Goal: Task Accomplishment & Management: Use online tool/utility

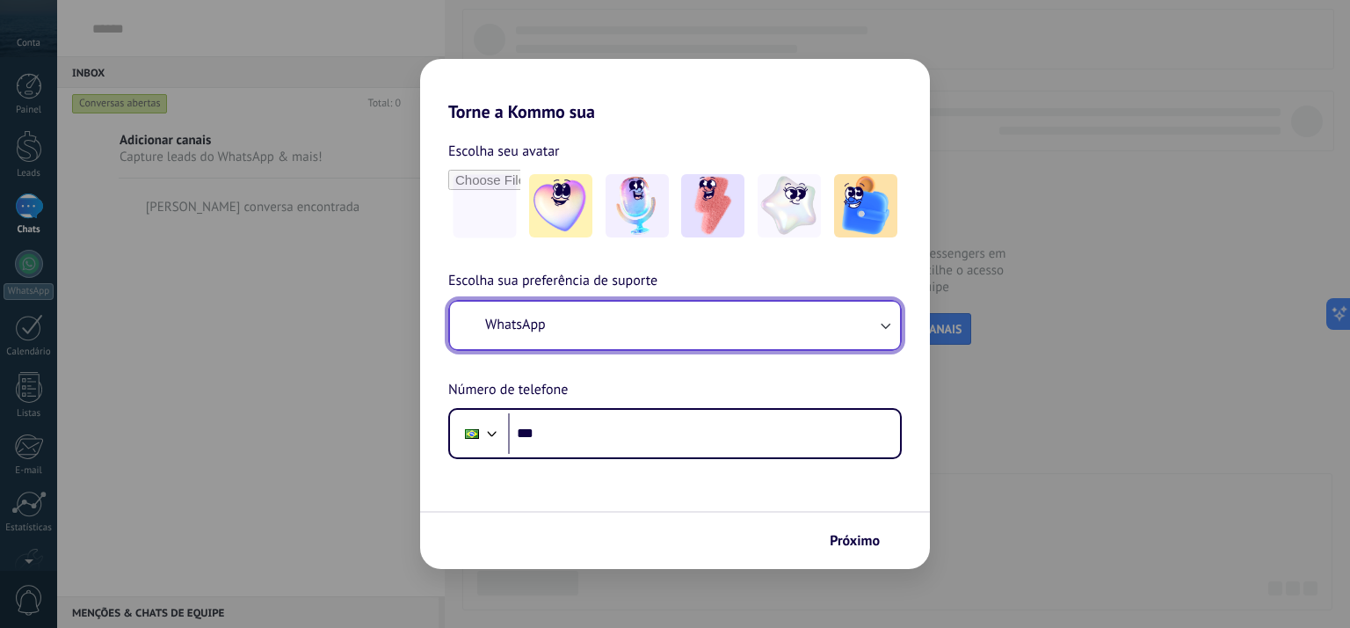
click at [549, 331] on button "WhatsApp" at bounding box center [675, 324] width 450 height 47
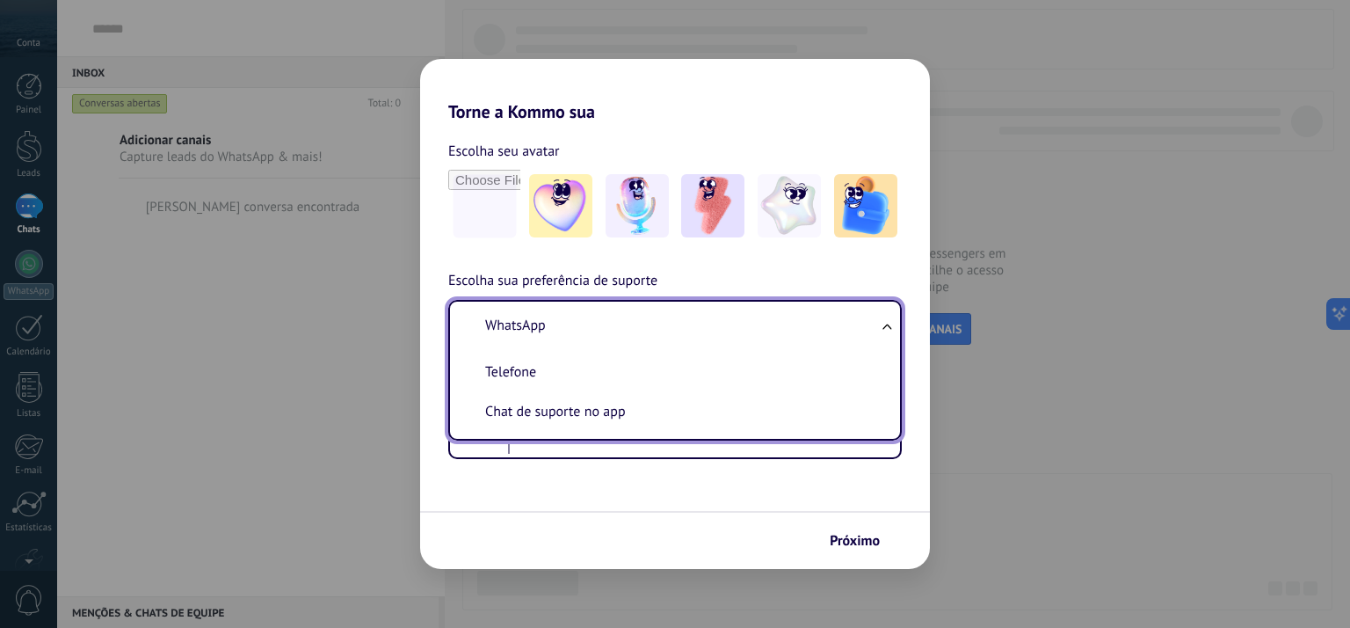
click at [549, 331] on li "WhatsApp" at bounding box center [671, 326] width 429 height 40
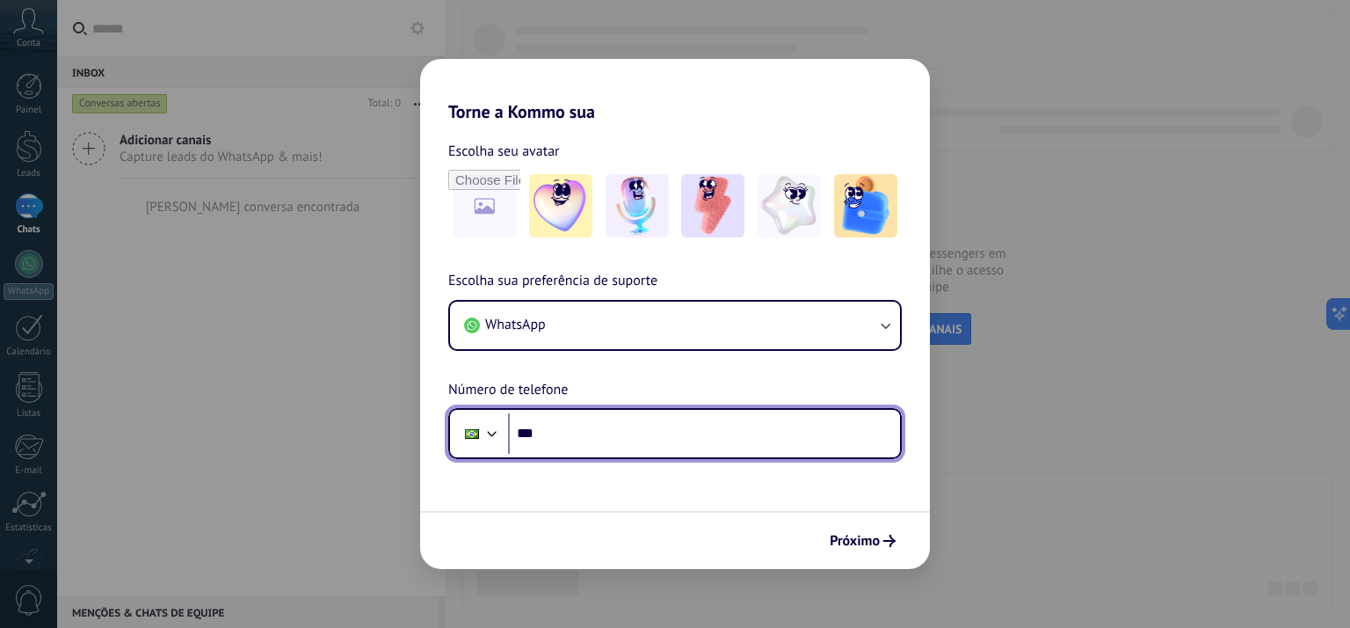
click at [612, 440] on input "***" at bounding box center [704, 433] width 392 height 40
type input "**********"
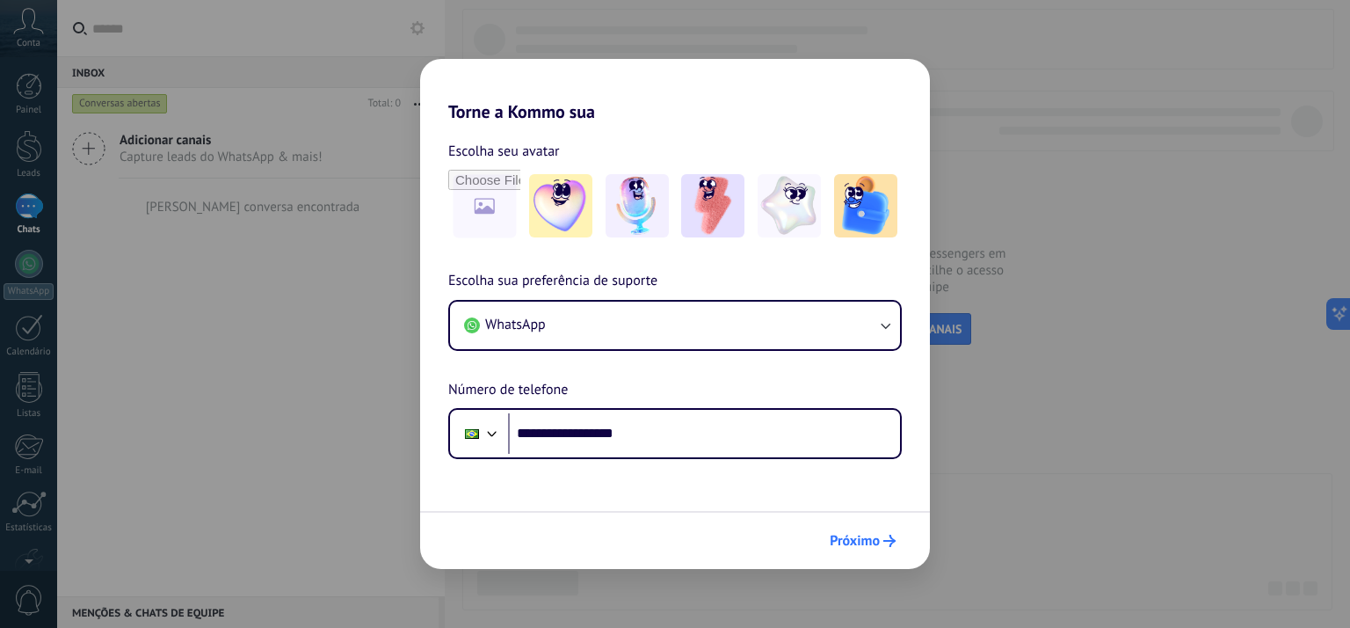
click at [882, 541] on span "Próximo" at bounding box center [863, 540] width 66 height 12
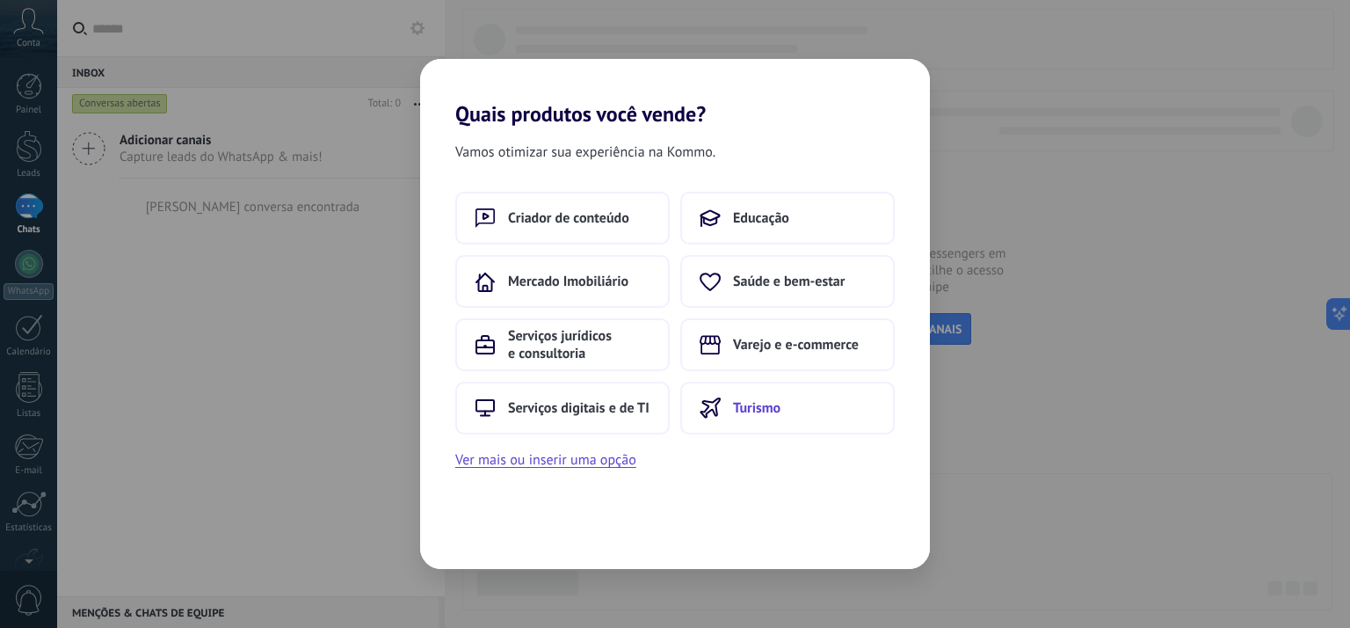
click at [752, 410] on span "Turismo" at bounding box center [756, 408] width 47 height 18
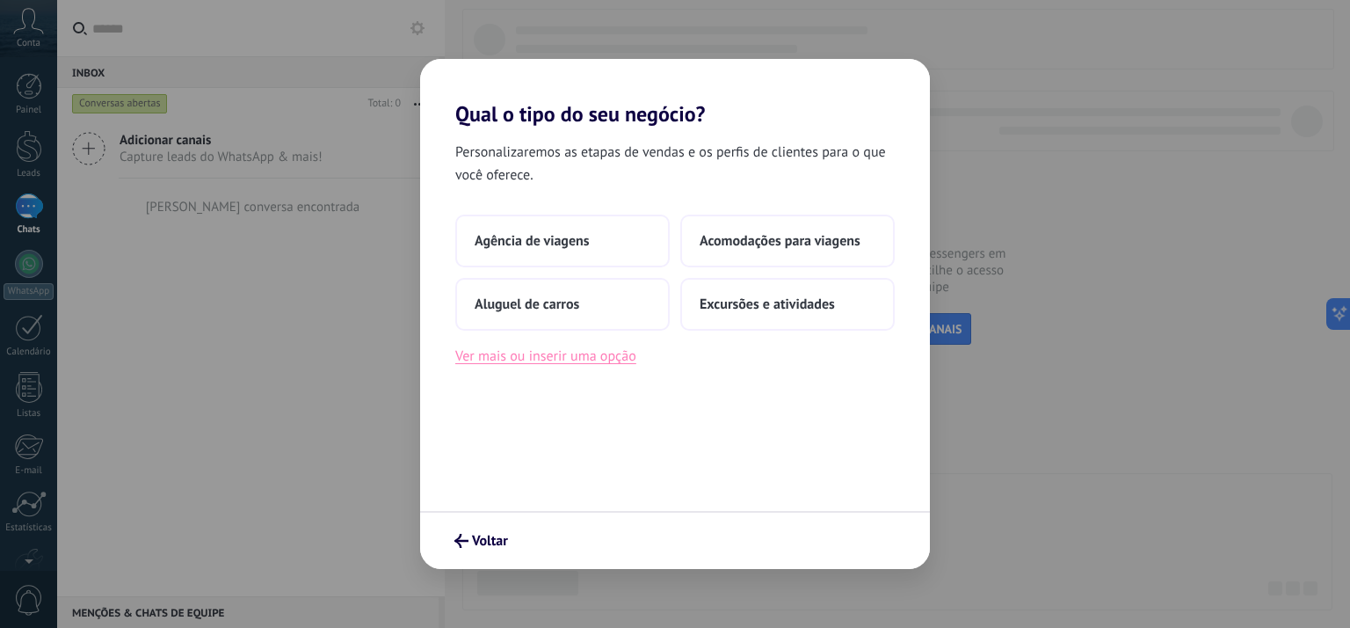
click at [558, 359] on button "Ver mais ou inserir uma opção" at bounding box center [545, 356] width 181 height 23
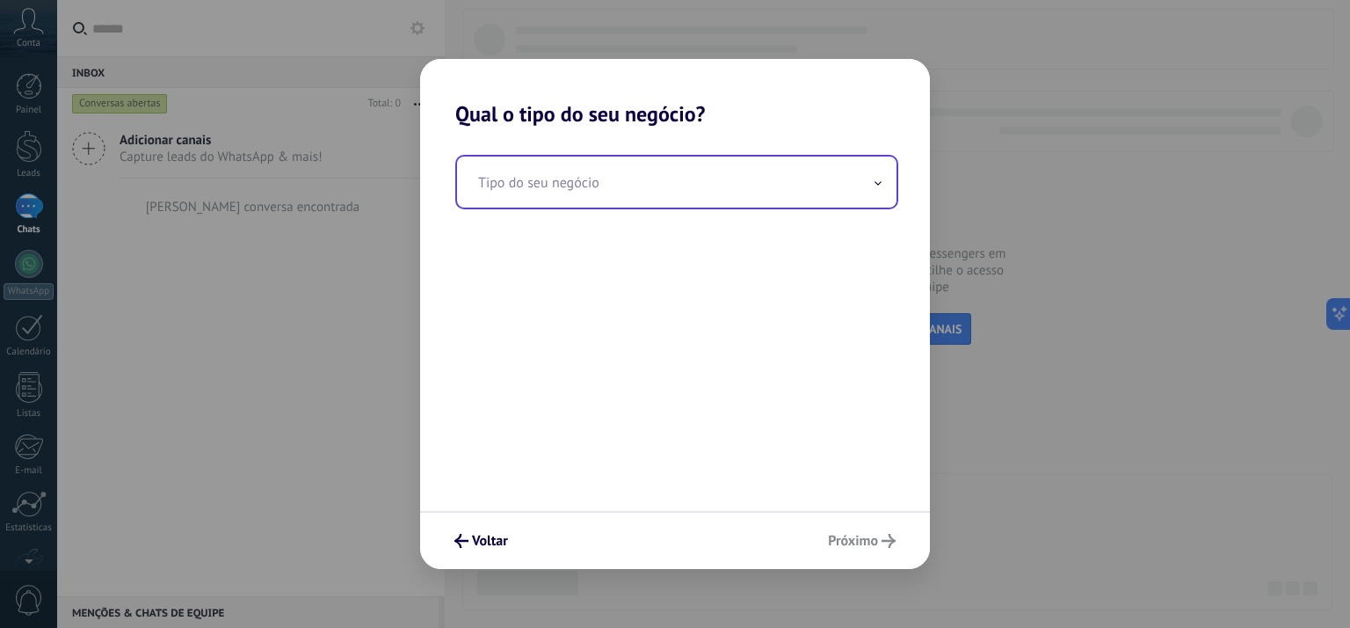
click at [532, 198] on input "text" at bounding box center [676, 181] width 439 height 51
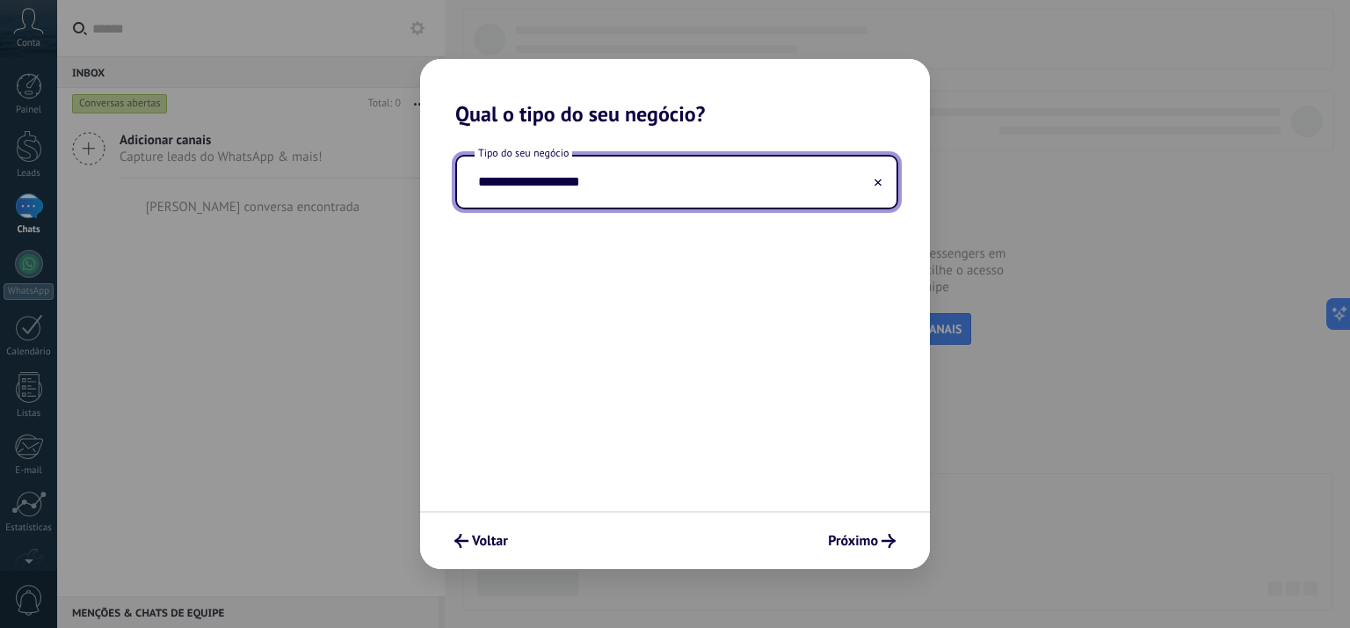
drag, startPoint x: 664, startPoint y: 192, endPoint x: 387, endPoint y: 193, distance: 276.9
click at [387, 193] on div "**********" at bounding box center [675, 314] width 1350 height 628
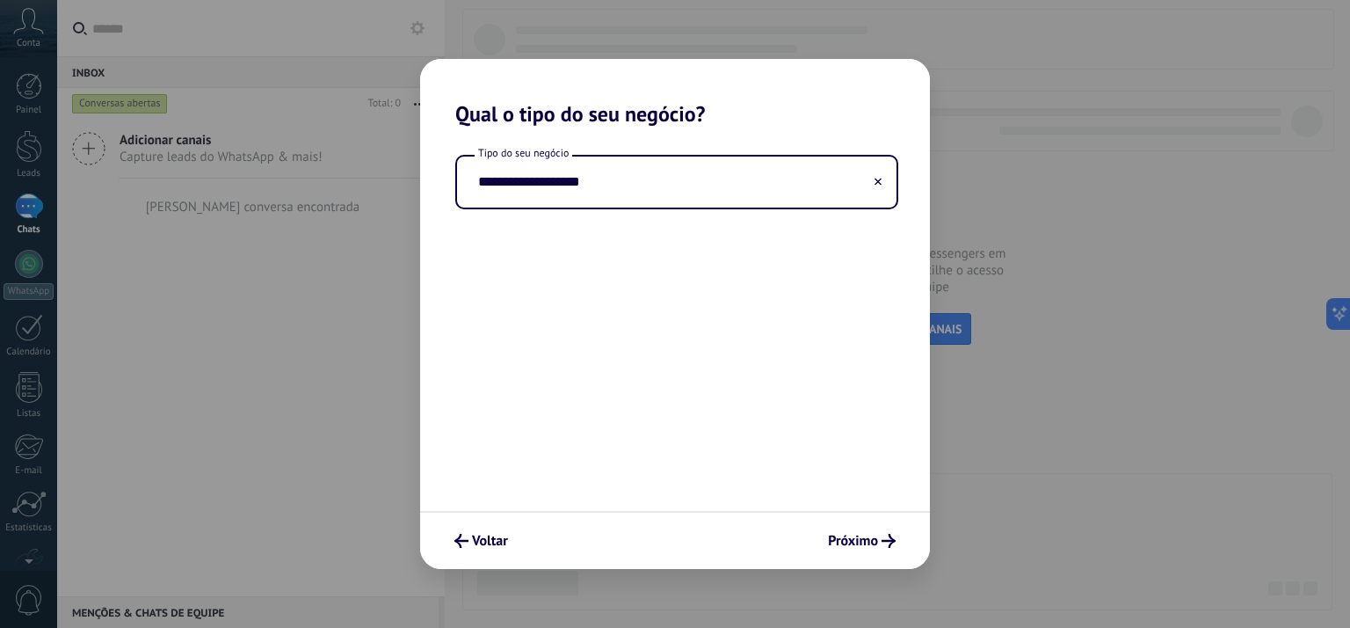
type input "**********"
click at [855, 534] on span "Próximo" at bounding box center [853, 540] width 50 height 12
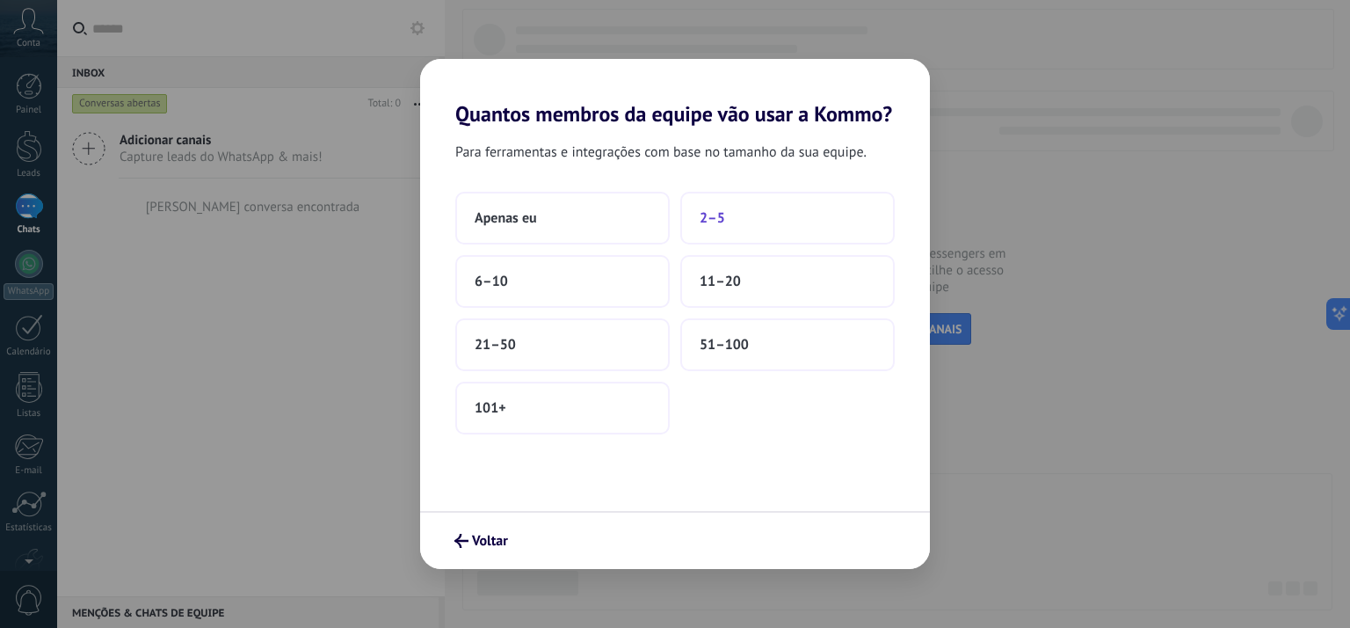
click at [714, 221] on span "2–5" at bounding box center [712, 218] width 25 height 18
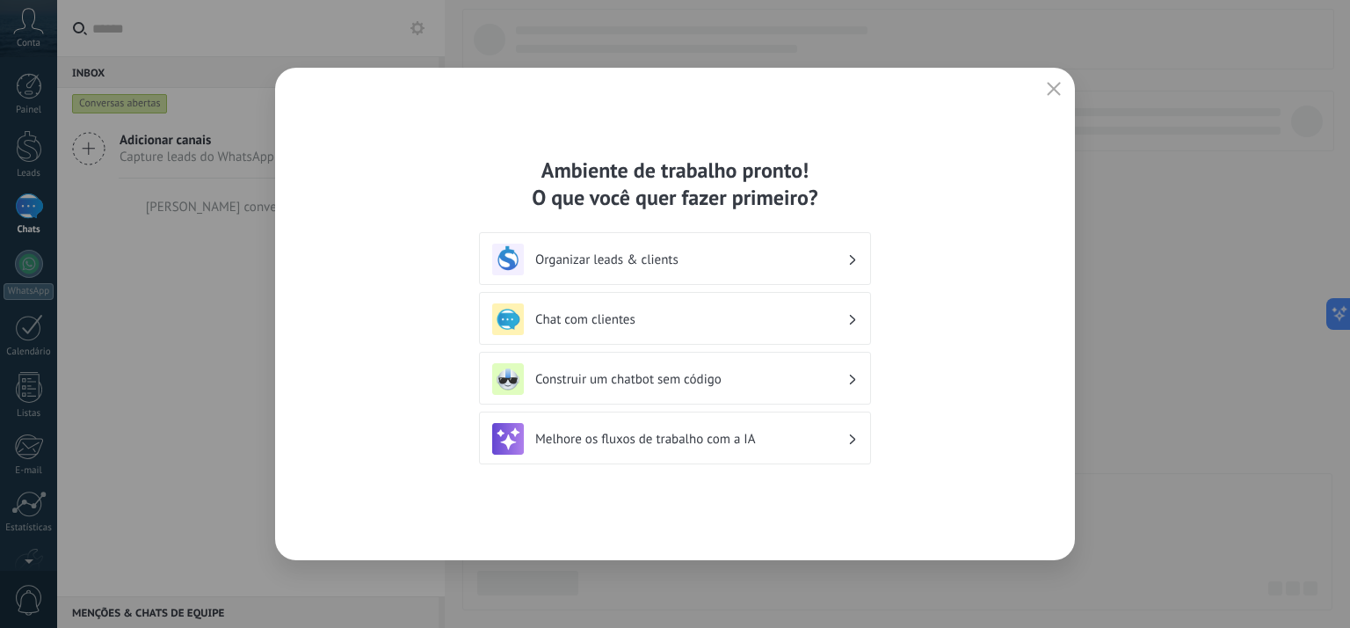
click at [654, 261] on h3 "Organizar leads & clients" at bounding box center [691, 259] width 312 height 17
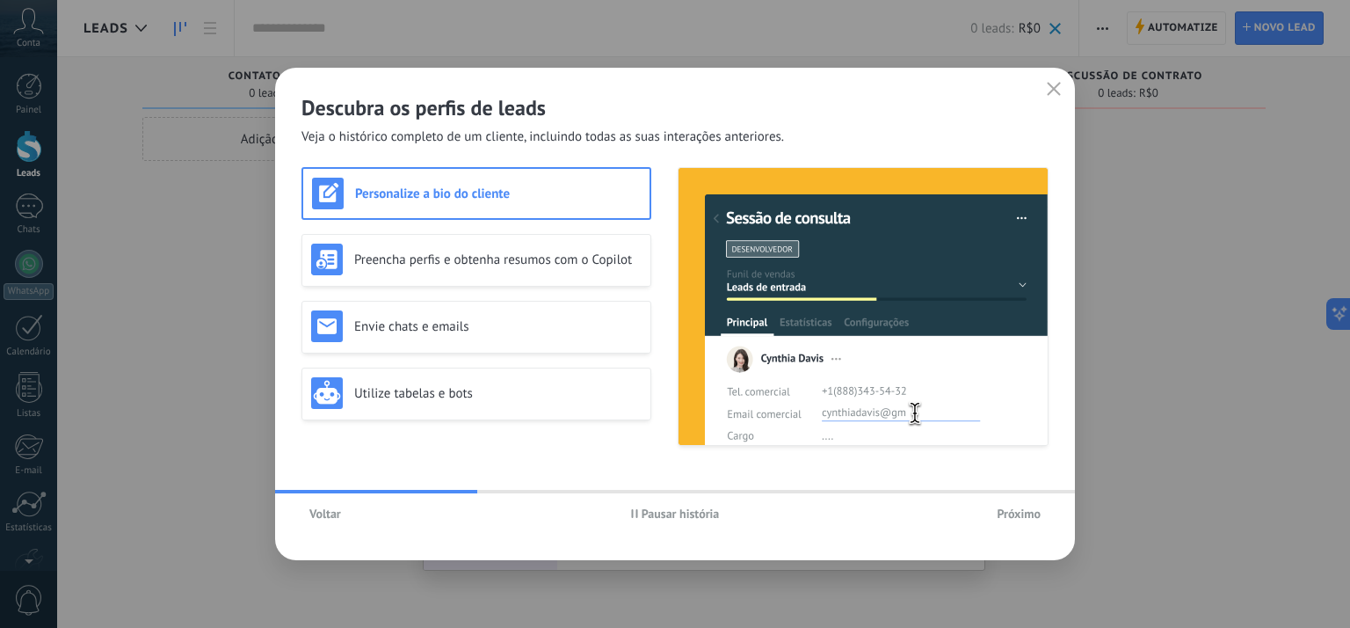
click at [323, 513] on span "Voltar" at bounding box center [325, 513] width 32 height 12
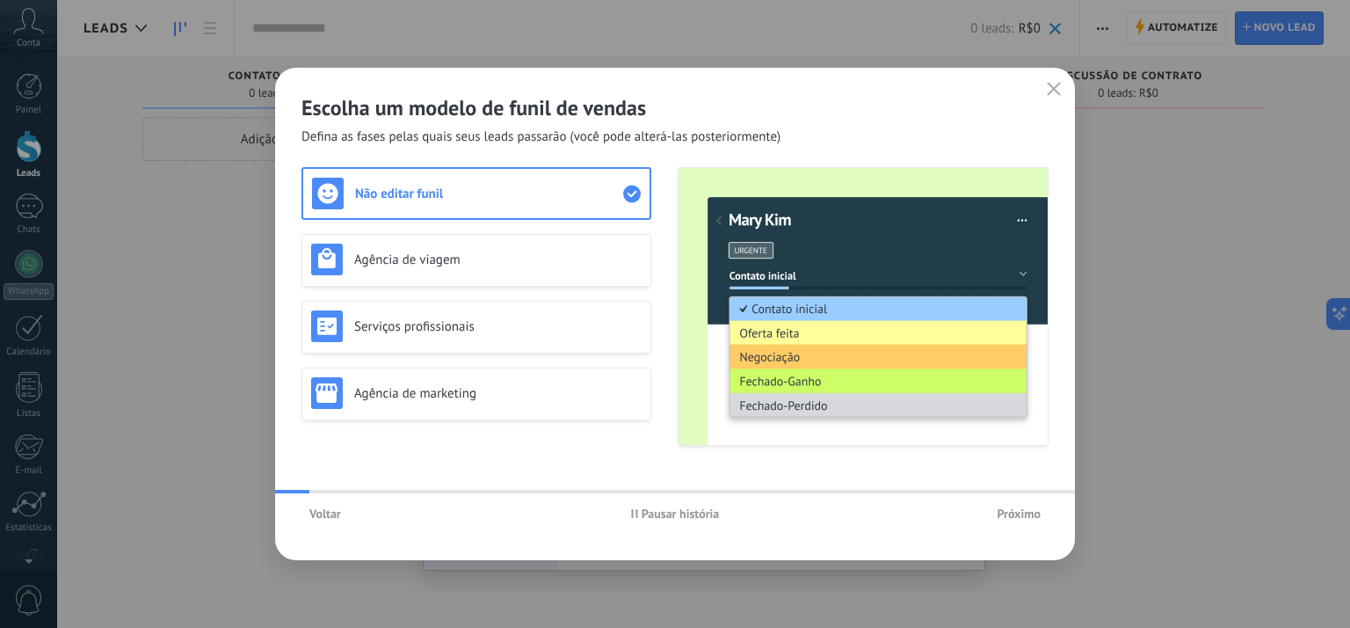
click at [323, 513] on span "Voltar" at bounding box center [325, 513] width 32 height 12
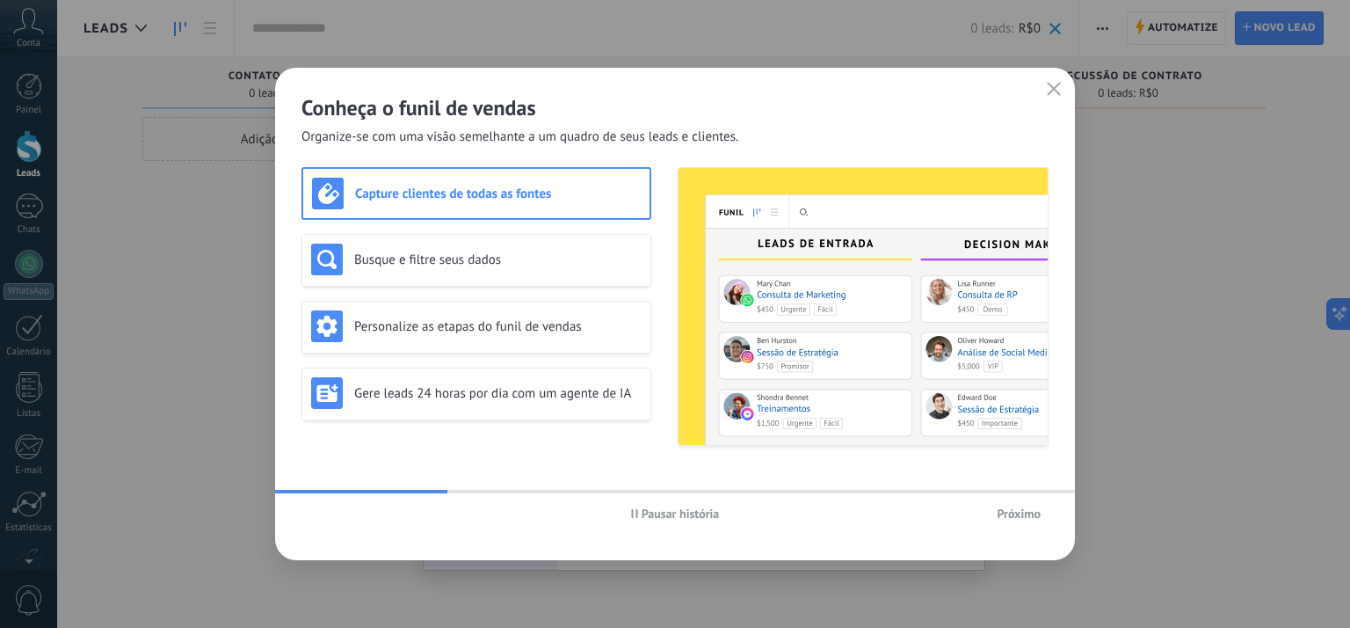
click at [1022, 504] on button "Próximo" at bounding box center [1019, 513] width 60 height 26
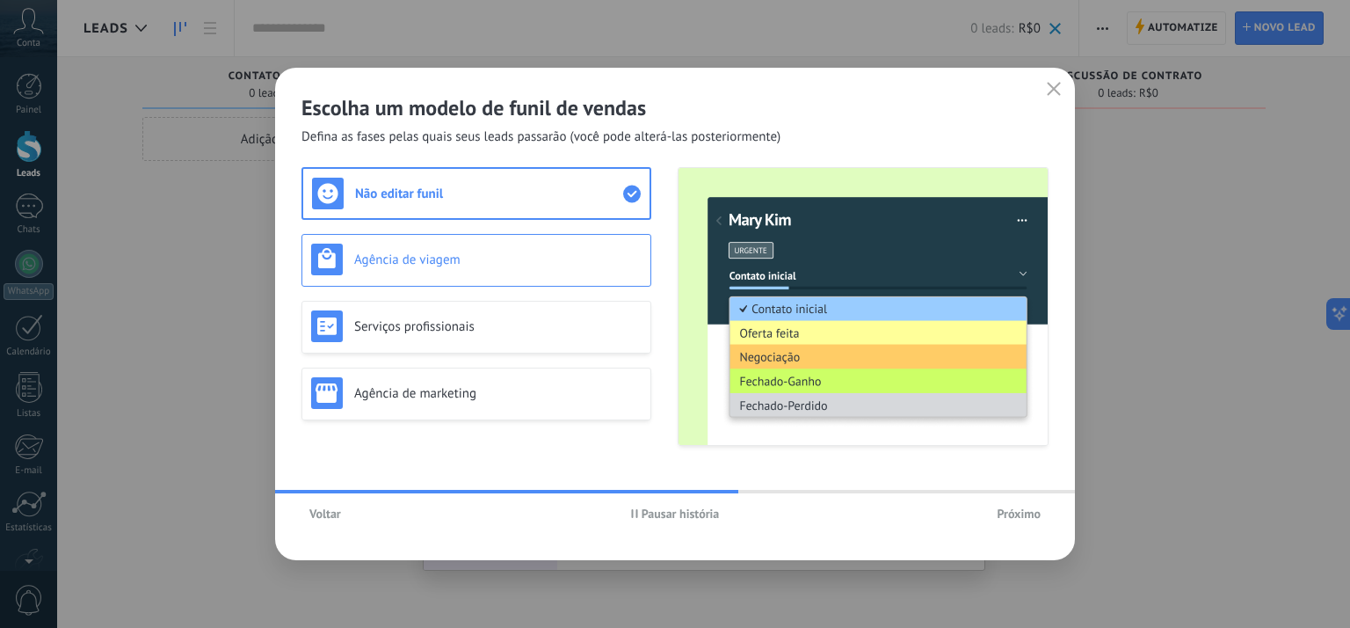
click at [436, 253] on h3 "Agência de viagem" at bounding box center [497, 259] width 287 height 17
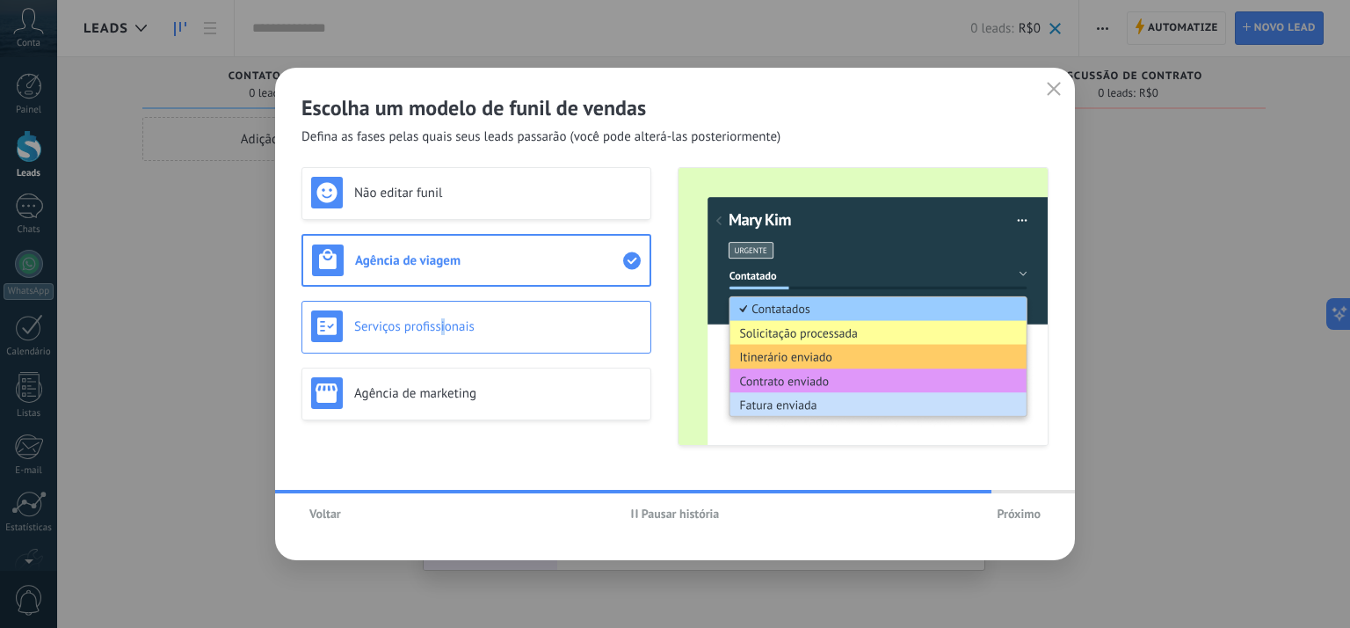
click at [437, 313] on div "Serviços profissionais" at bounding box center [476, 326] width 330 height 32
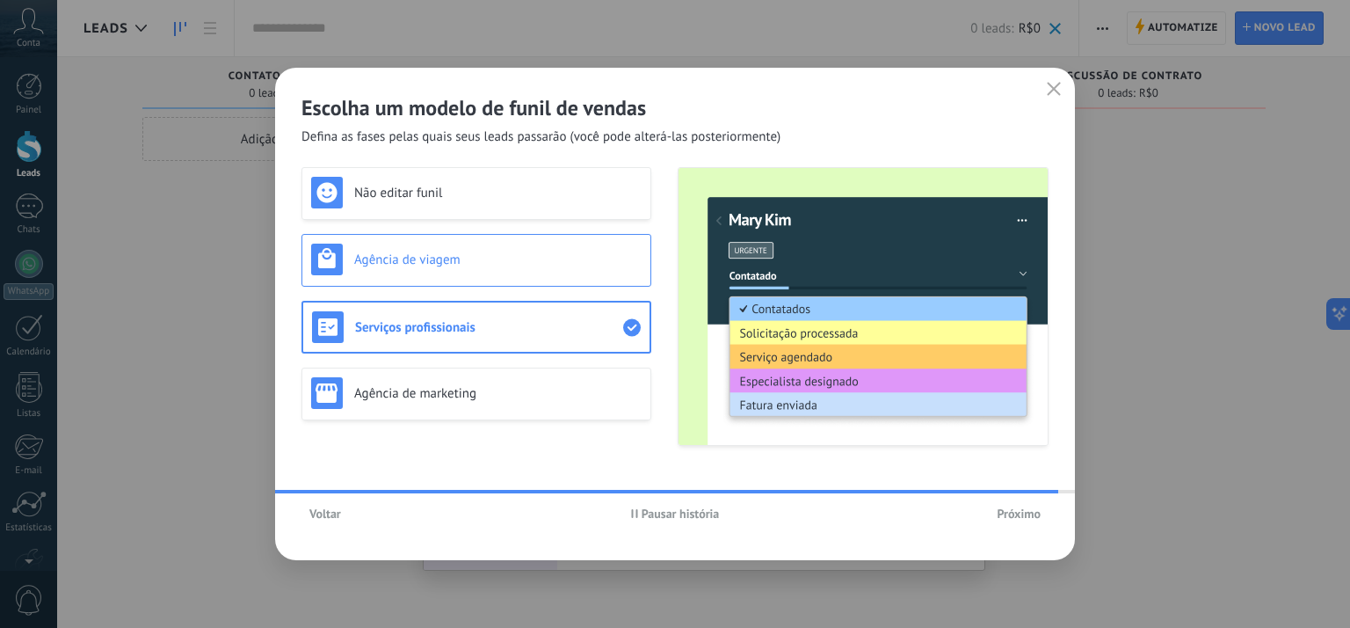
drag, startPoint x: 436, startPoint y: 313, endPoint x: 377, endPoint y: 243, distance: 91.7
click at [377, 243] on div "Agência de viagem" at bounding box center [476, 260] width 350 height 53
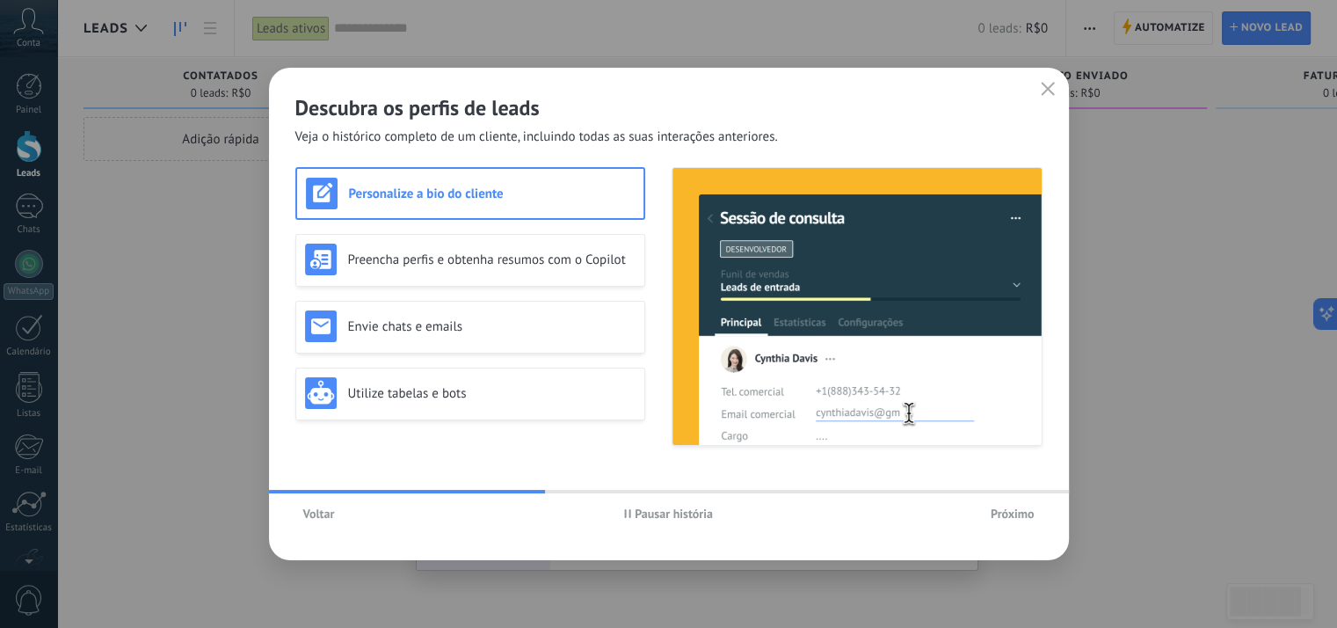
click at [667, 507] on span "Pausar história" at bounding box center [674, 513] width 78 height 12
click at [320, 513] on span "Voltar" at bounding box center [319, 513] width 32 height 12
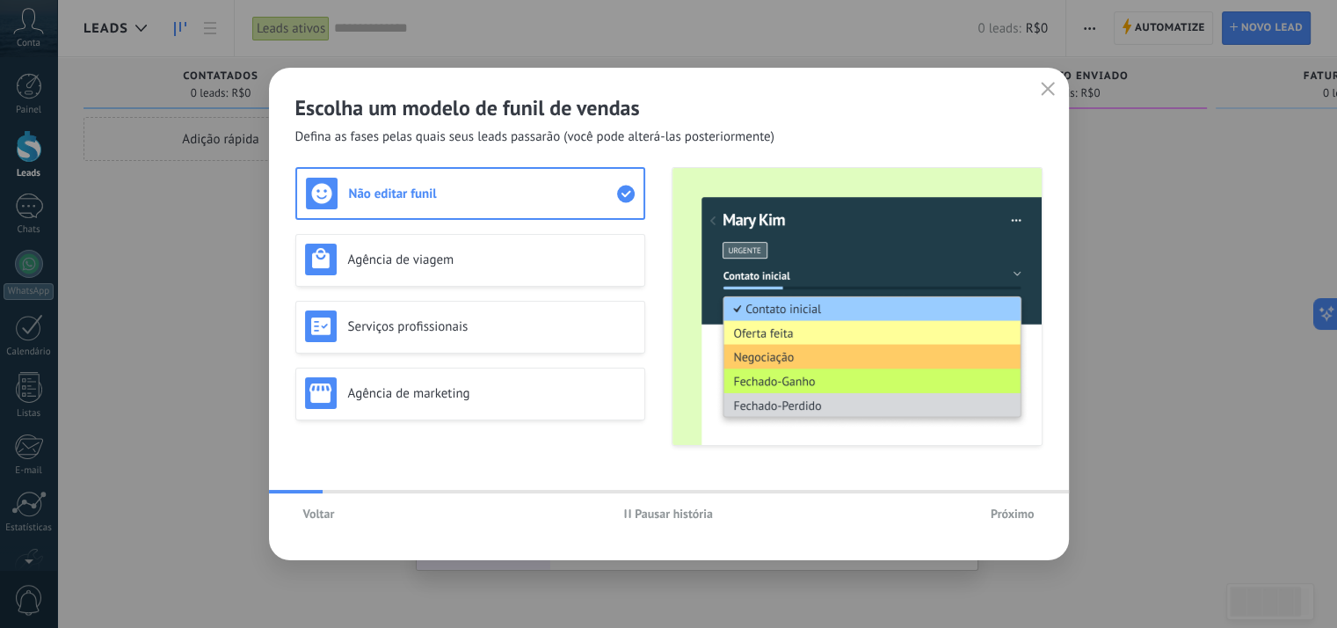
click at [320, 513] on span "Voltar" at bounding box center [319, 513] width 32 height 12
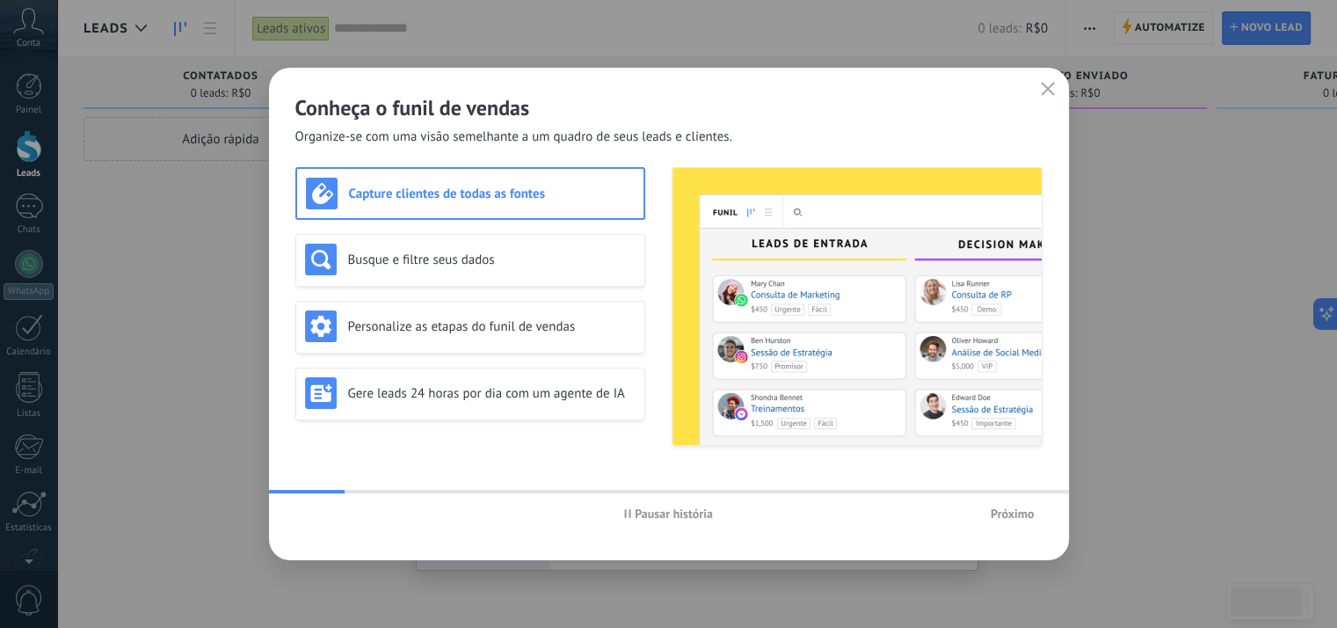
click at [682, 517] on span "Pausar história" at bounding box center [674, 513] width 78 height 12
click at [513, 262] on h3 "Busque e filtre seus dados" at bounding box center [491, 259] width 287 height 17
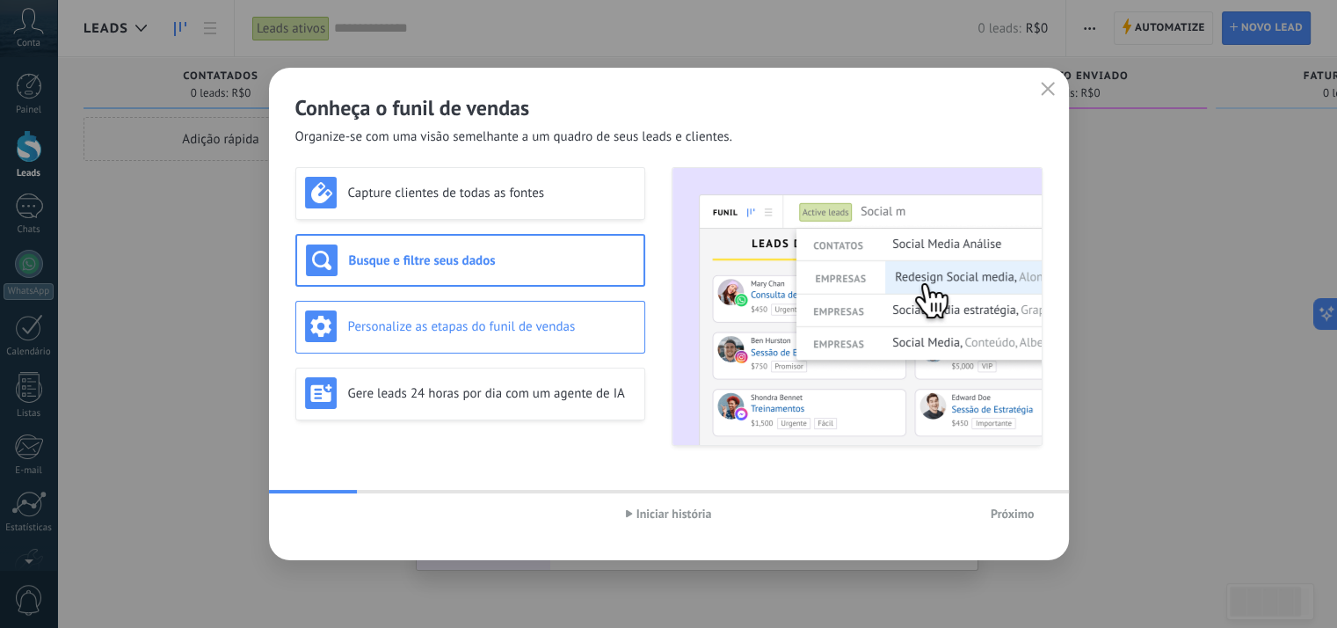
click at [483, 337] on div "Personalize as etapas do funil de vendas" at bounding box center [470, 326] width 330 height 32
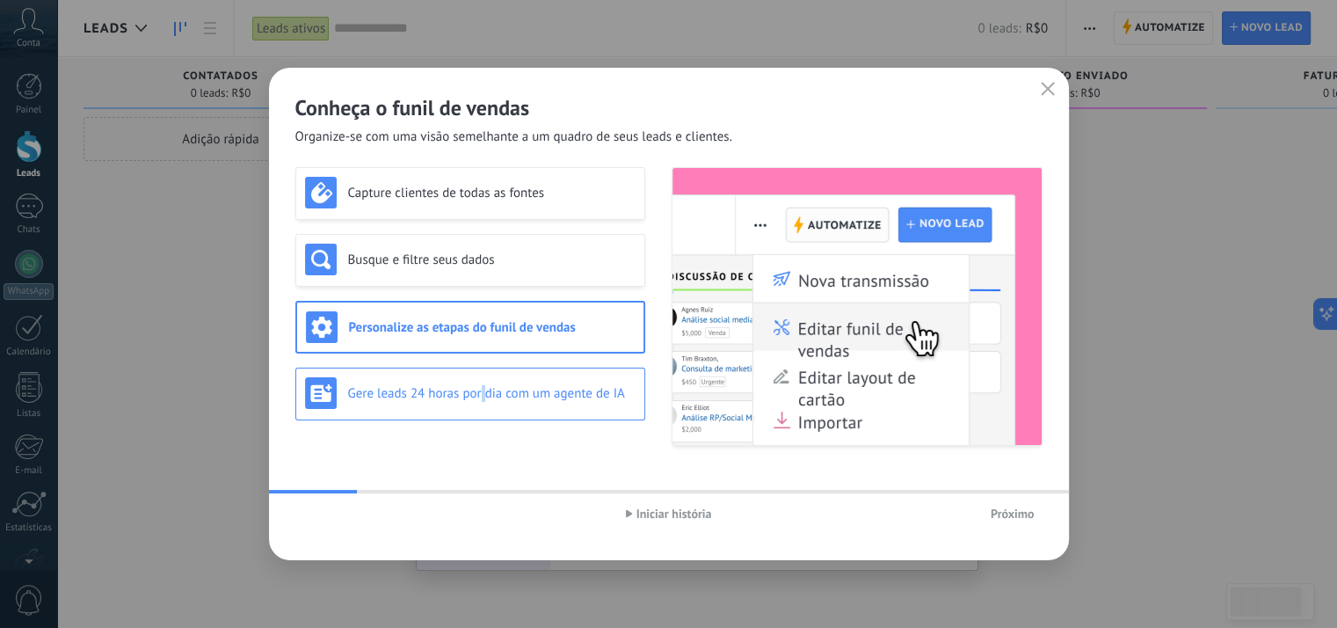
click at [483, 399] on h3 "Gere leads 24 horas por dia com um agente de IA" at bounding box center [491, 393] width 287 height 17
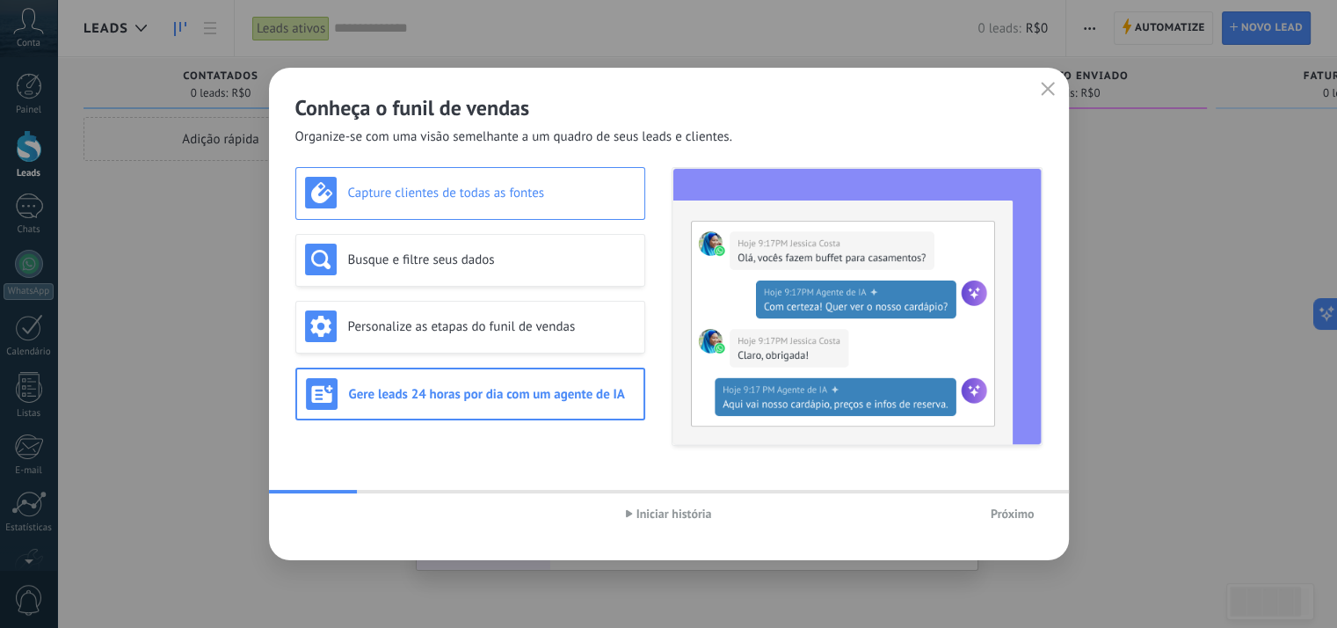
click at [466, 194] on h3 "Capture clientes de todas as fontes" at bounding box center [491, 193] width 287 height 17
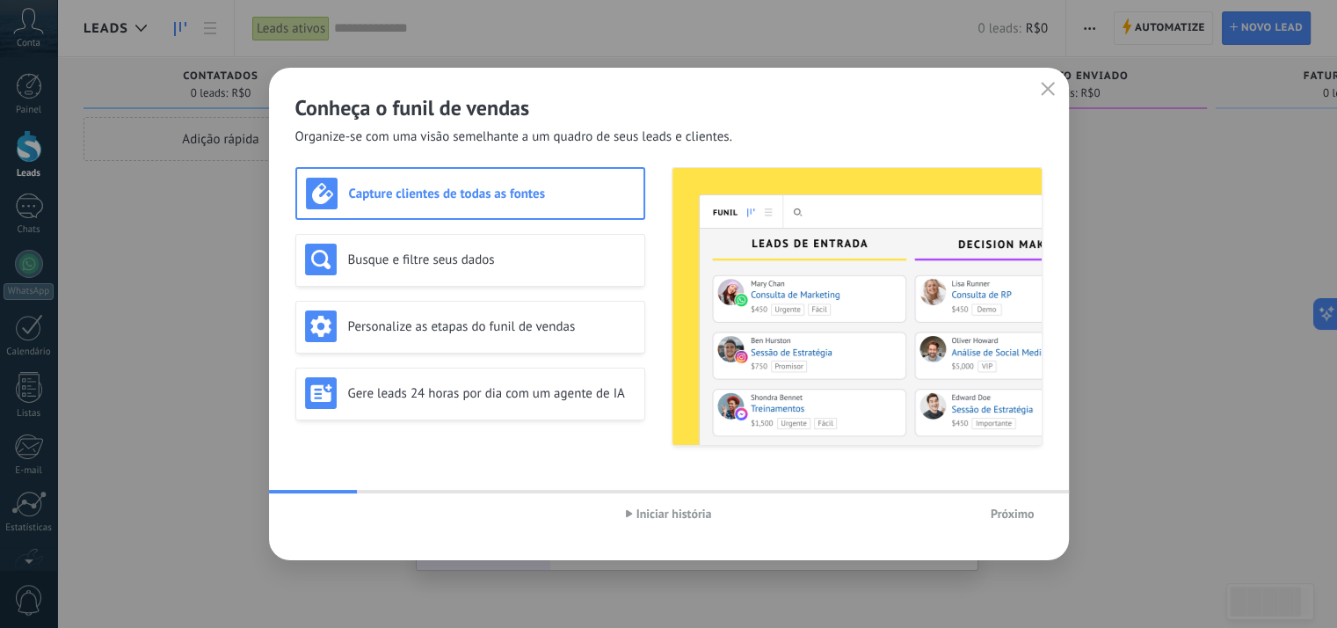
click at [1001, 490] on div "Conheça o funil de vendas Organize-se com uma visão semelhante a um quadro de s…" at bounding box center [669, 314] width 800 height 492
click at [998, 512] on span "Próximo" at bounding box center [1013, 513] width 44 height 12
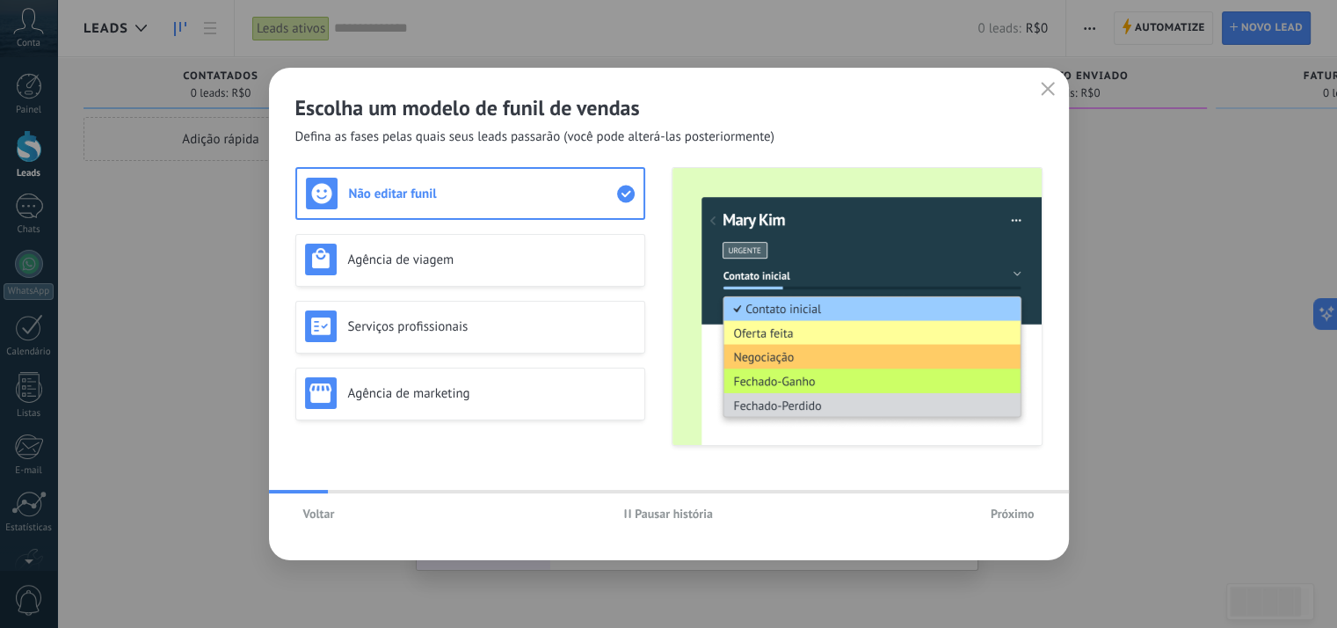
click at [672, 509] on span "Pausar história" at bounding box center [674, 513] width 78 height 12
click at [448, 268] on div "Agência de viagem" at bounding box center [470, 259] width 330 height 32
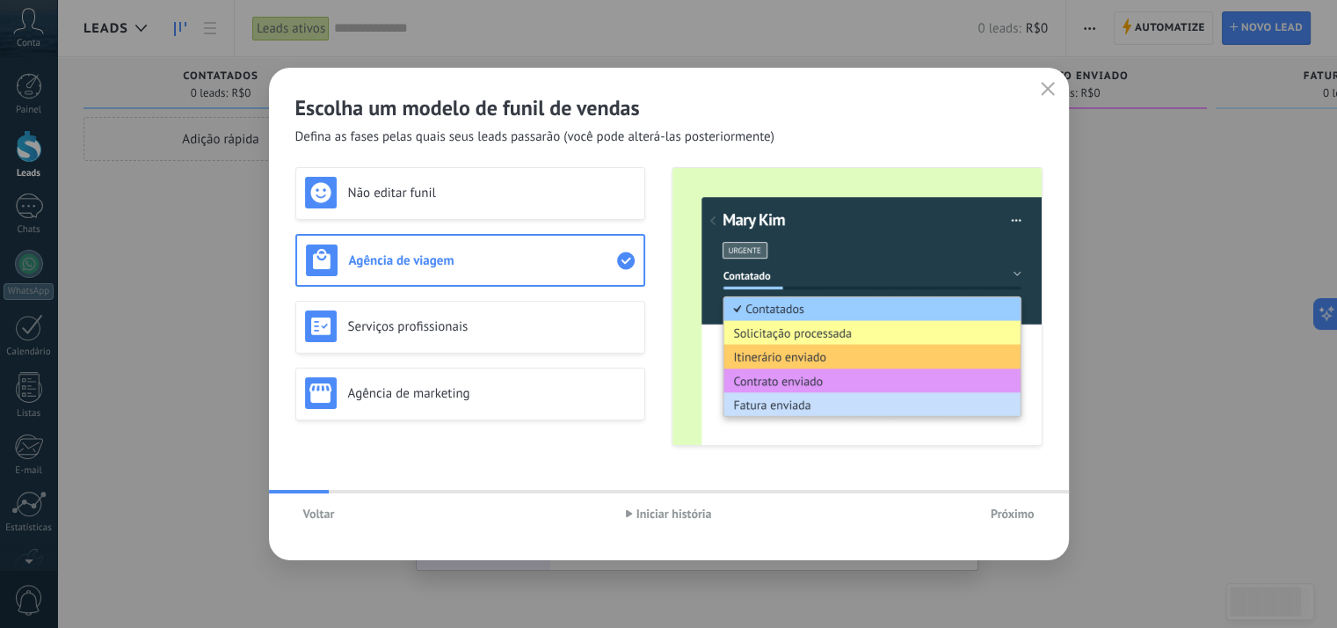
click at [991, 516] on span "Próximo" at bounding box center [1013, 513] width 44 height 12
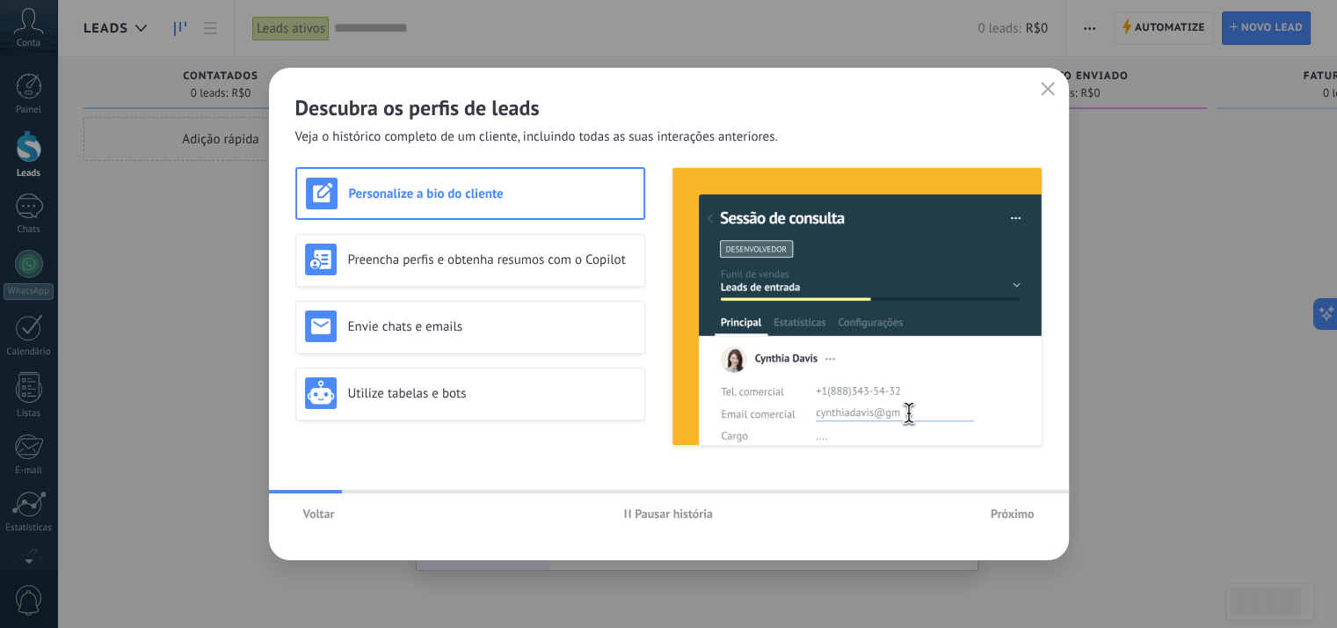
click at [688, 515] on span "Pausar história" at bounding box center [674, 513] width 78 height 12
click at [468, 263] on h3 "Preencha perfis e obtenha resumos com o Copilot" at bounding box center [491, 259] width 287 height 17
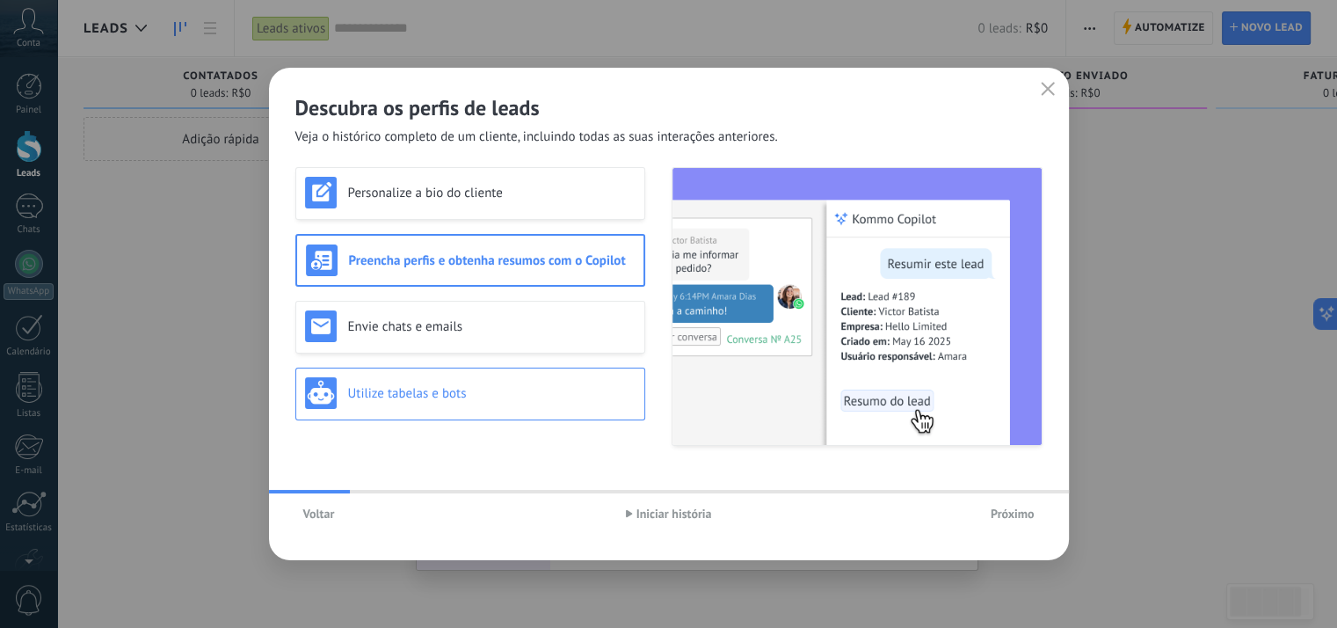
click at [474, 387] on h3 "Utilize tabelas e bots" at bounding box center [491, 393] width 287 height 17
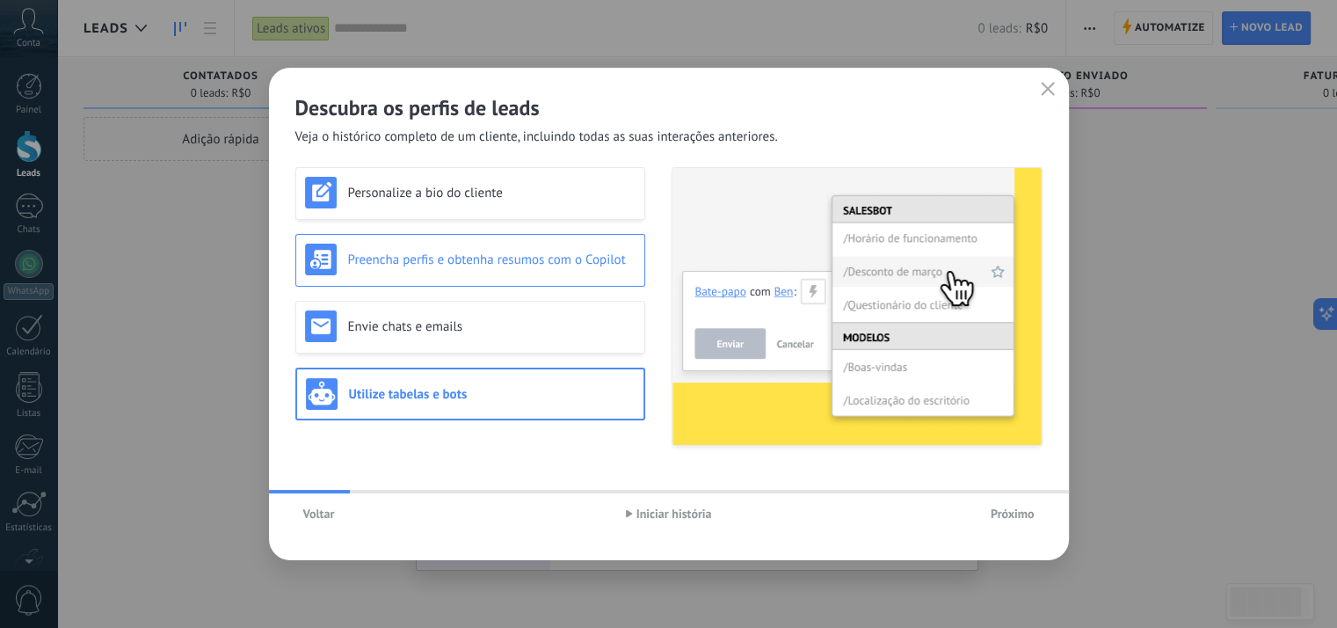
click at [451, 256] on h3 "Preencha perfis e obtenha resumos com o Copilot" at bounding box center [491, 259] width 287 height 17
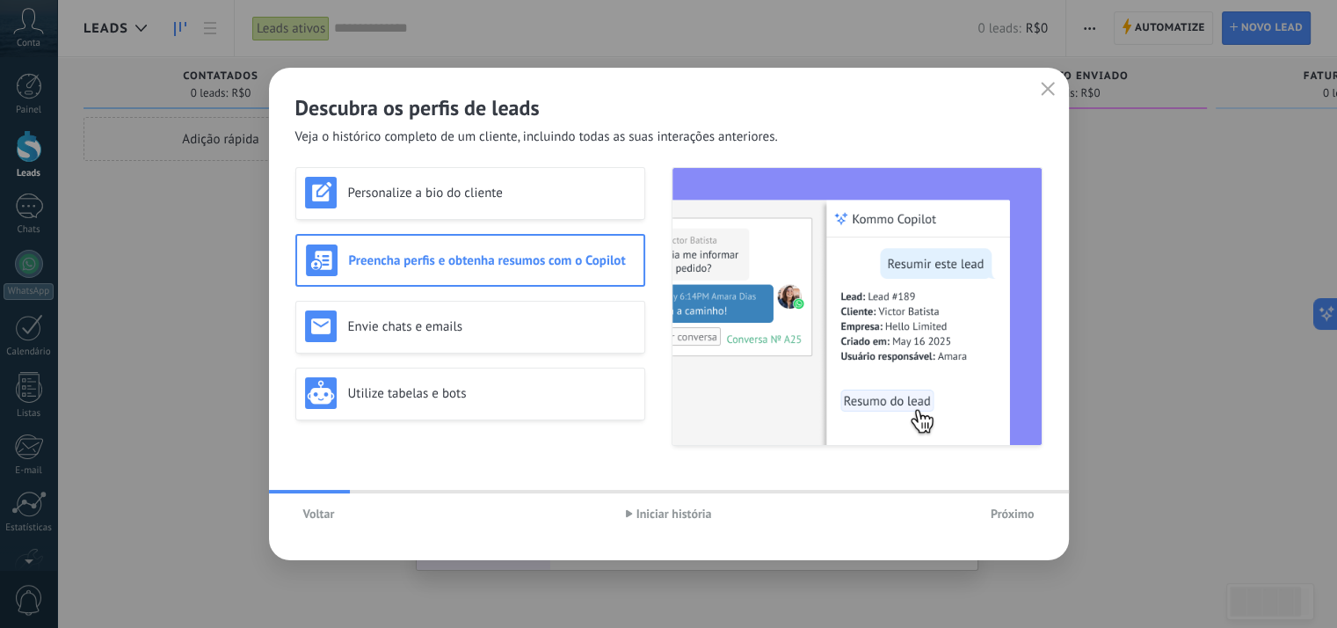
click at [1027, 511] on span "Próximo" at bounding box center [1013, 513] width 44 height 12
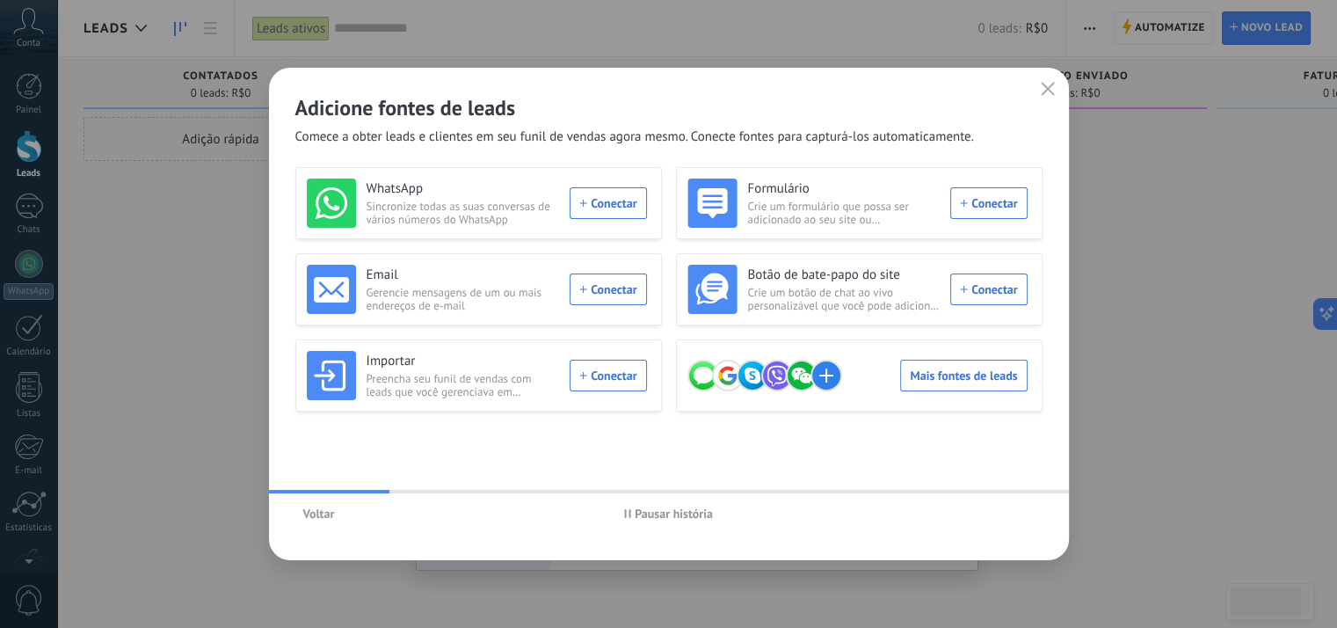
click at [642, 519] on span "Pausar história" at bounding box center [674, 513] width 78 height 12
click at [612, 209] on div "WhatsApp Sincronize todas as suas conversas de vários números do WhatsApp Conec…" at bounding box center [477, 202] width 340 height 49
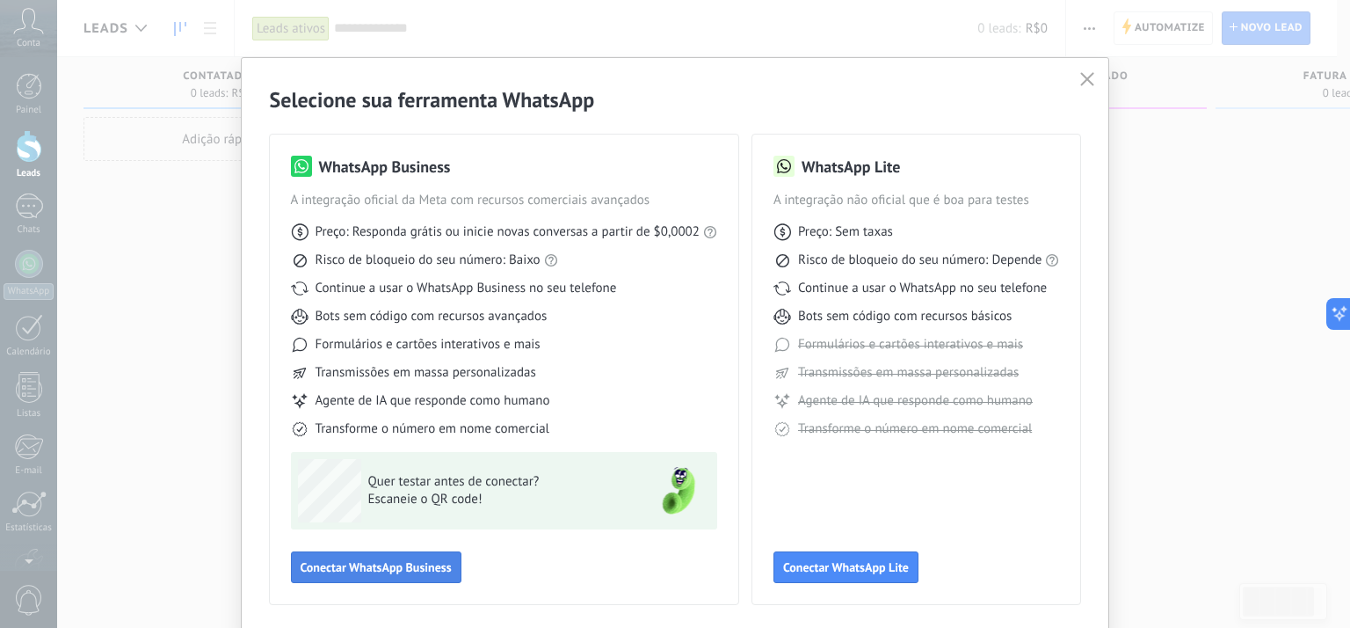
click at [403, 567] on span "Conectar WhatsApp Business" at bounding box center [376, 567] width 151 height 12
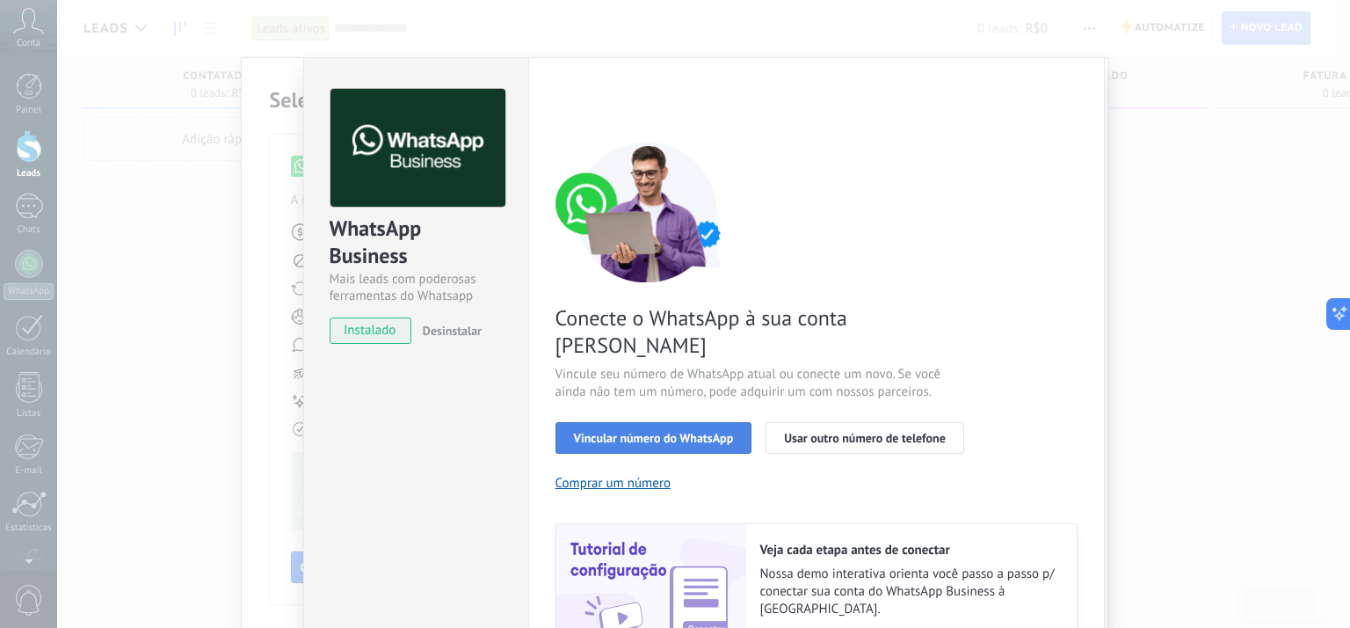
click at [654, 432] on span "Vincular número do WhatsApp" at bounding box center [654, 438] width 160 height 12
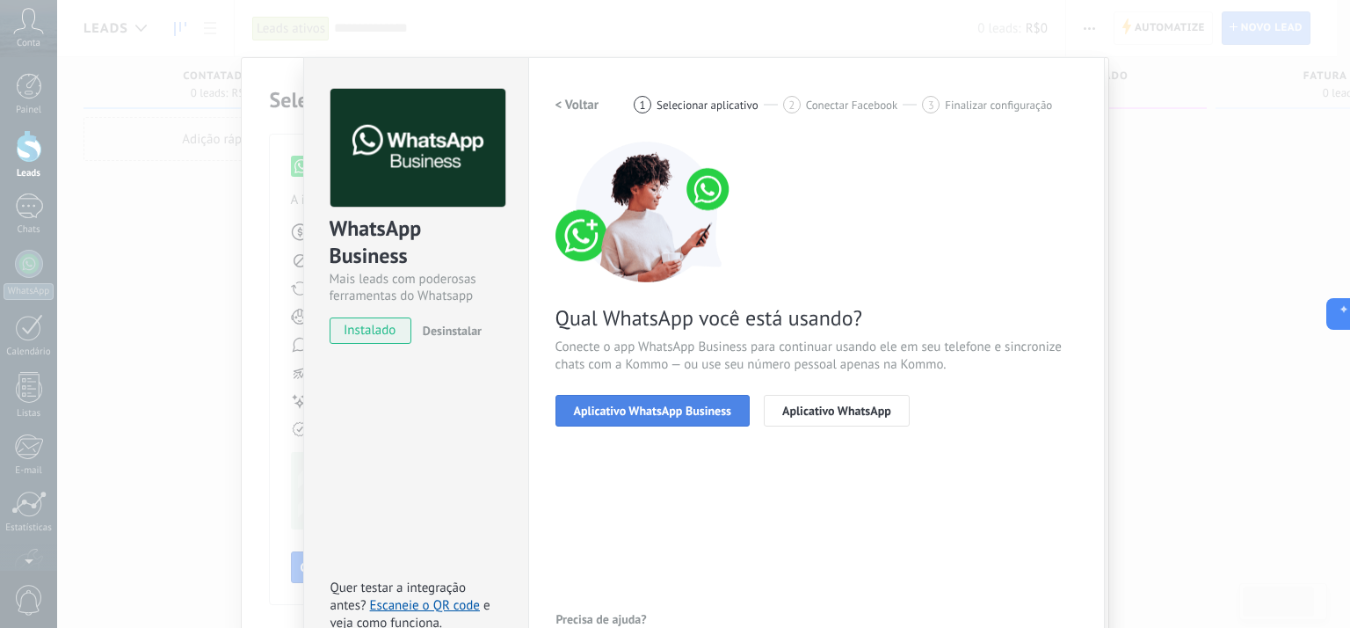
click at [611, 417] on button "Aplicativo WhatsApp Business" at bounding box center [652, 411] width 194 height 32
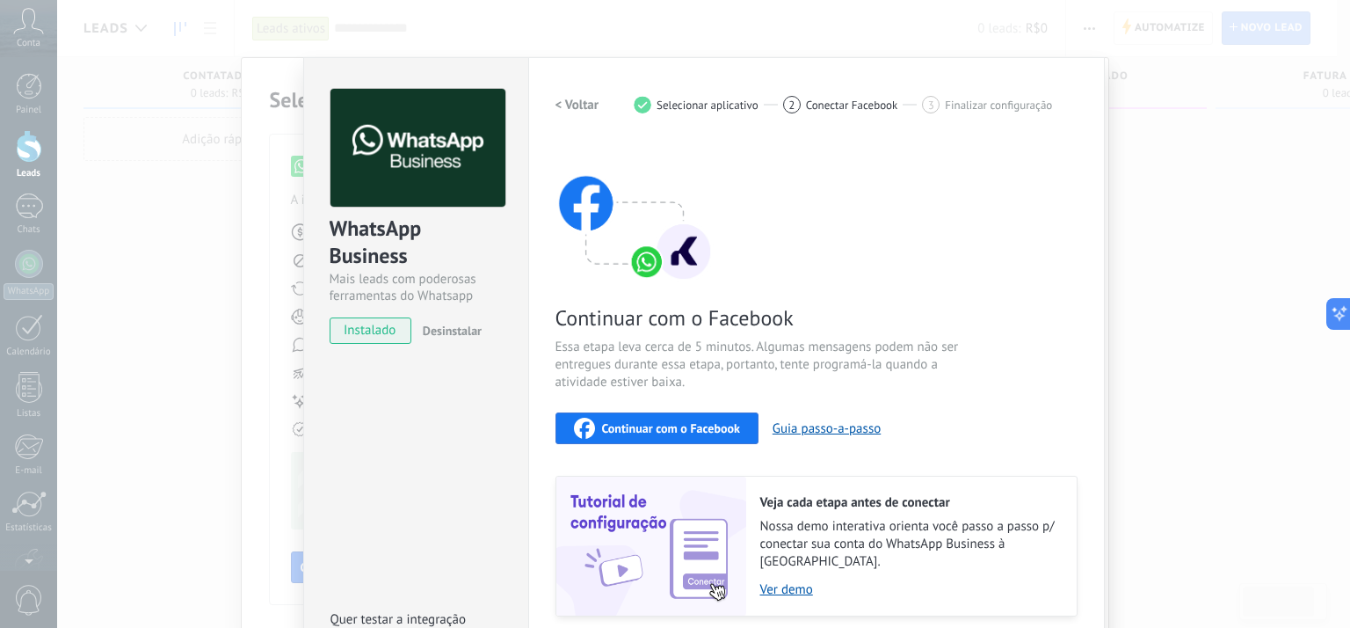
click at [701, 431] on span "Continuar com o Facebook" at bounding box center [671, 428] width 138 height 12
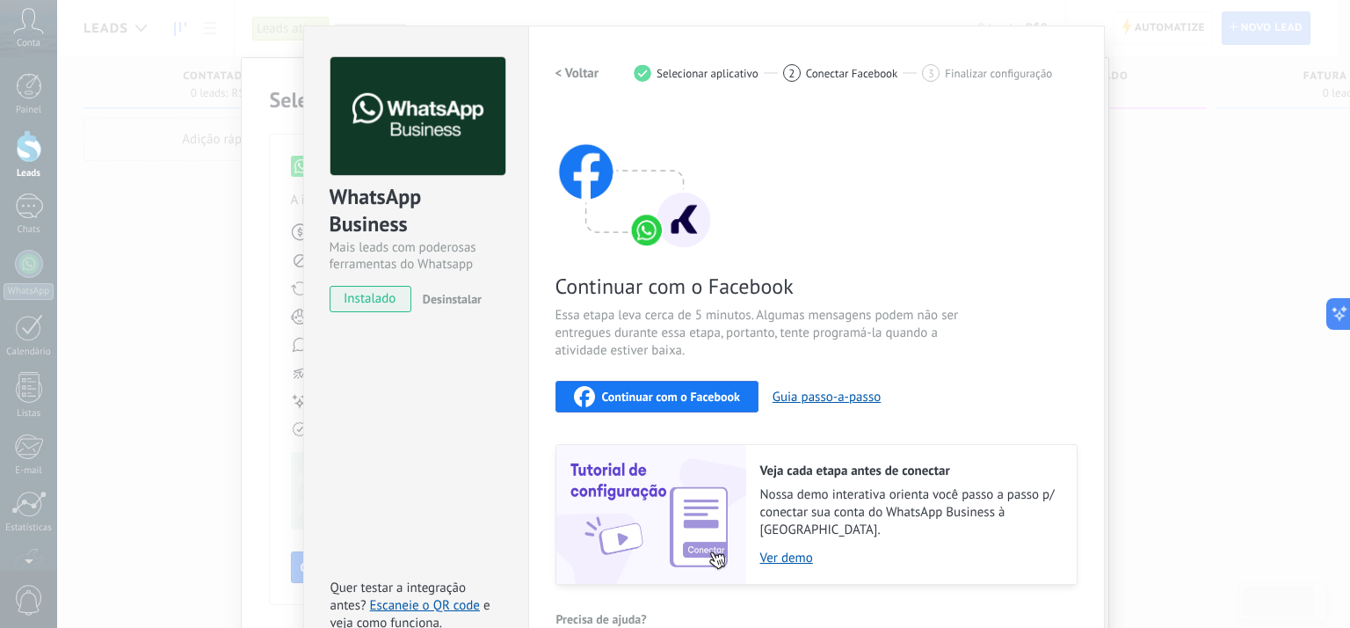
scroll to position [32, 0]
click at [672, 396] on span "Continuar com o Facebook" at bounding box center [671, 396] width 138 height 12
click at [715, 79] on div "1 Selecionar aplicativo" at bounding box center [708, 73] width 149 height 18
click at [842, 75] on span "Conectar Facebook" at bounding box center [852, 73] width 92 height 13
click at [584, 75] on h2 "< Voltar" at bounding box center [577, 73] width 44 height 17
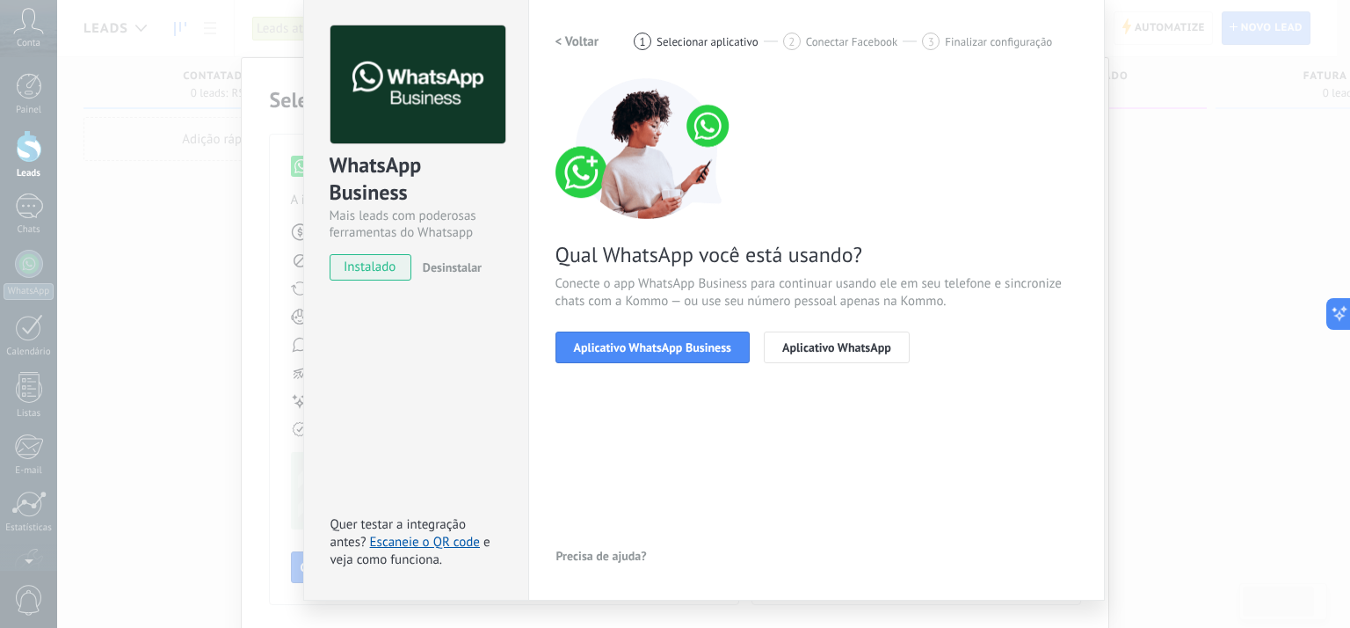
scroll to position [102, 0]
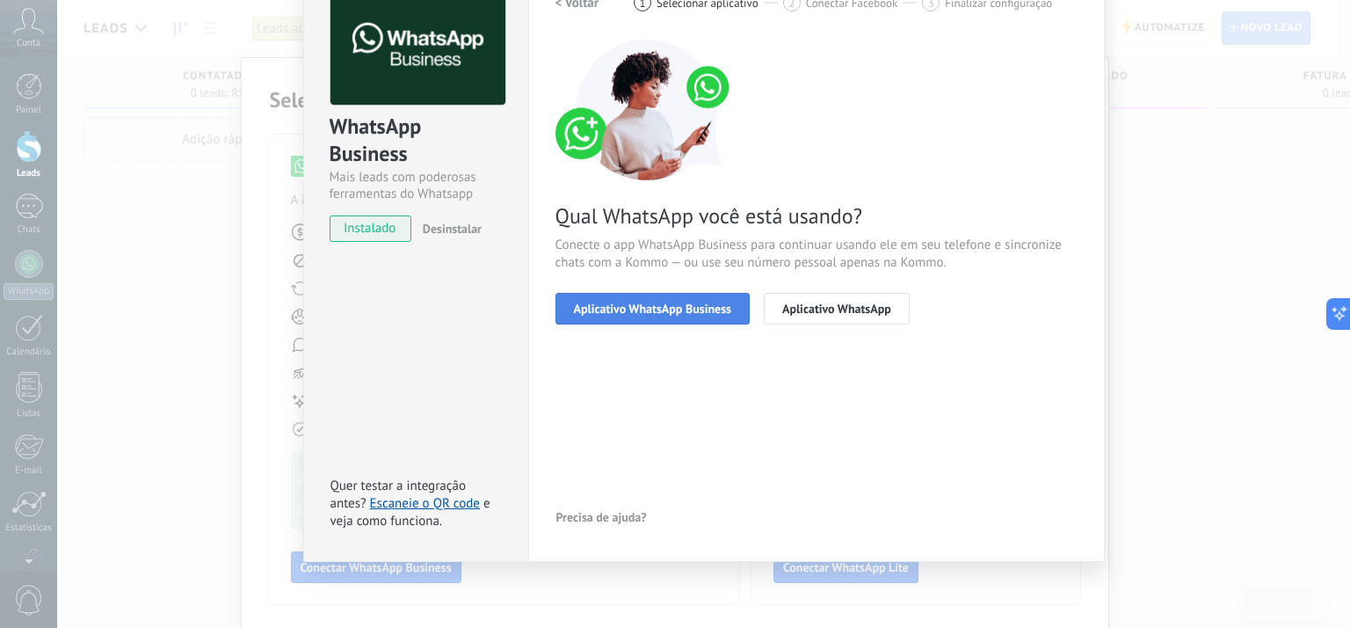
click at [685, 313] on span "Aplicativo WhatsApp Business" at bounding box center [652, 308] width 157 height 12
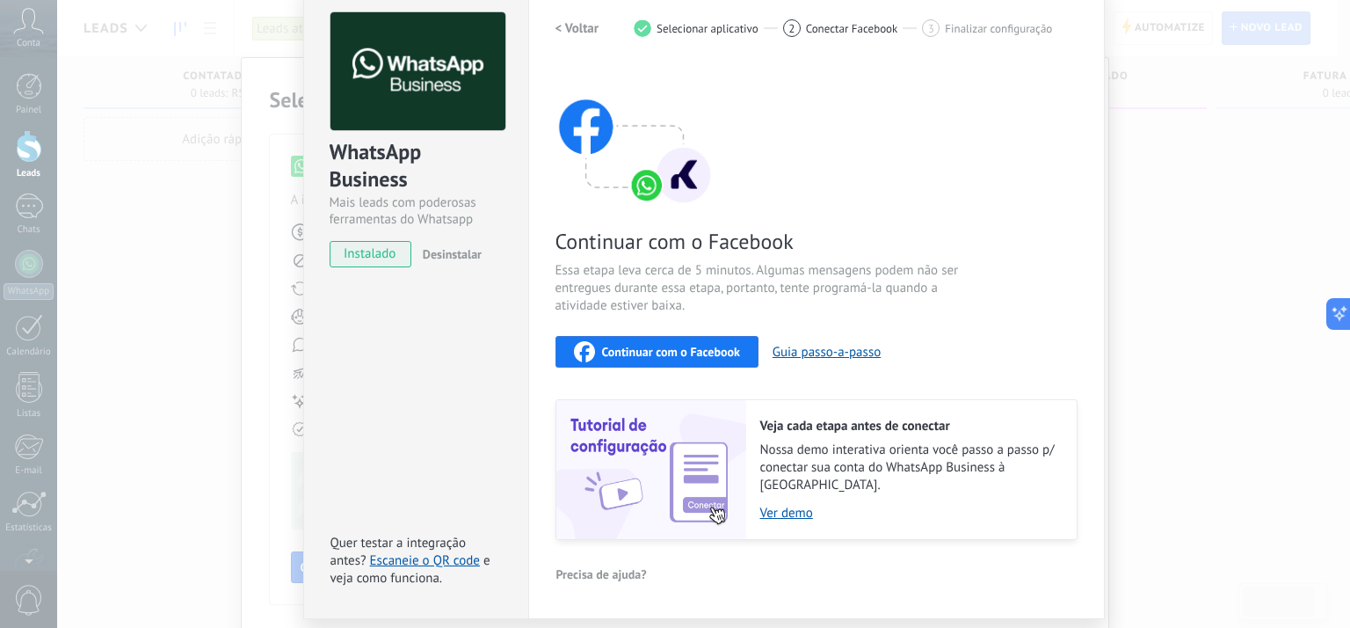
scroll to position [0, 0]
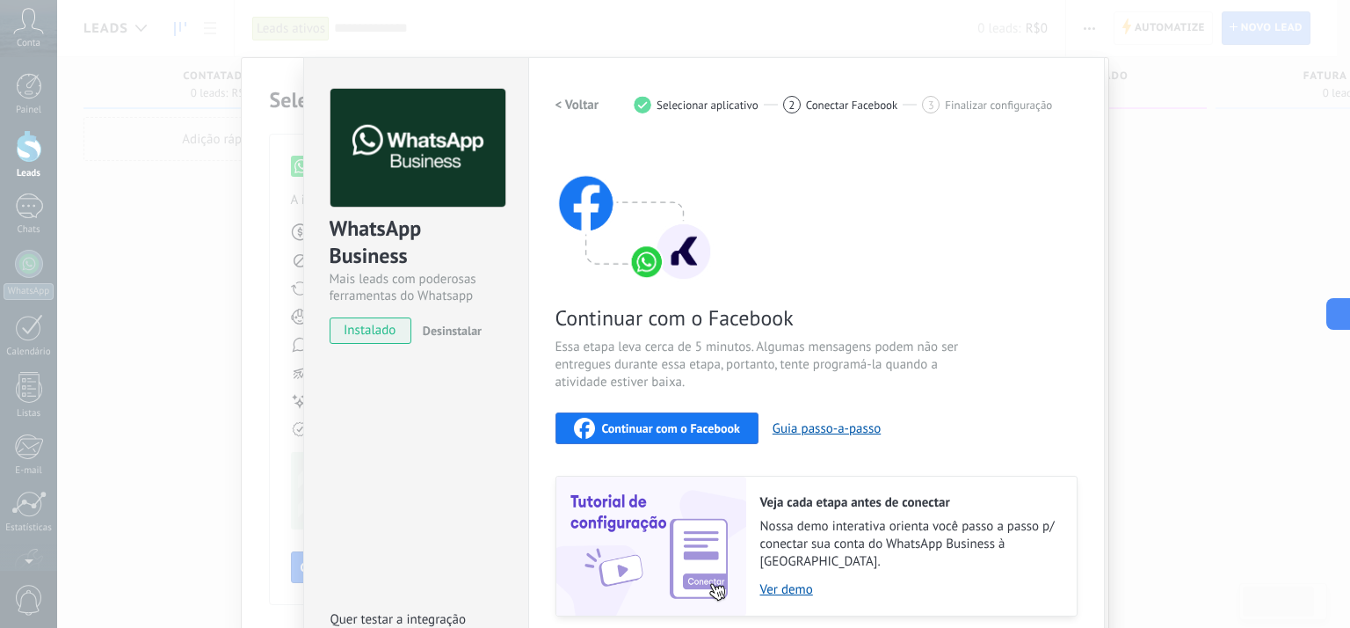
click at [933, 106] on div "3" at bounding box center [931, 105] width 18 height 18
click at [681, 426] on span "Continuar com o Facebook" at bounding box center [671, 428] width 138 height 12
click at [671, 422] on span "Continuar com o Facebook" at bounding box center [671, 428] width 138 height 12
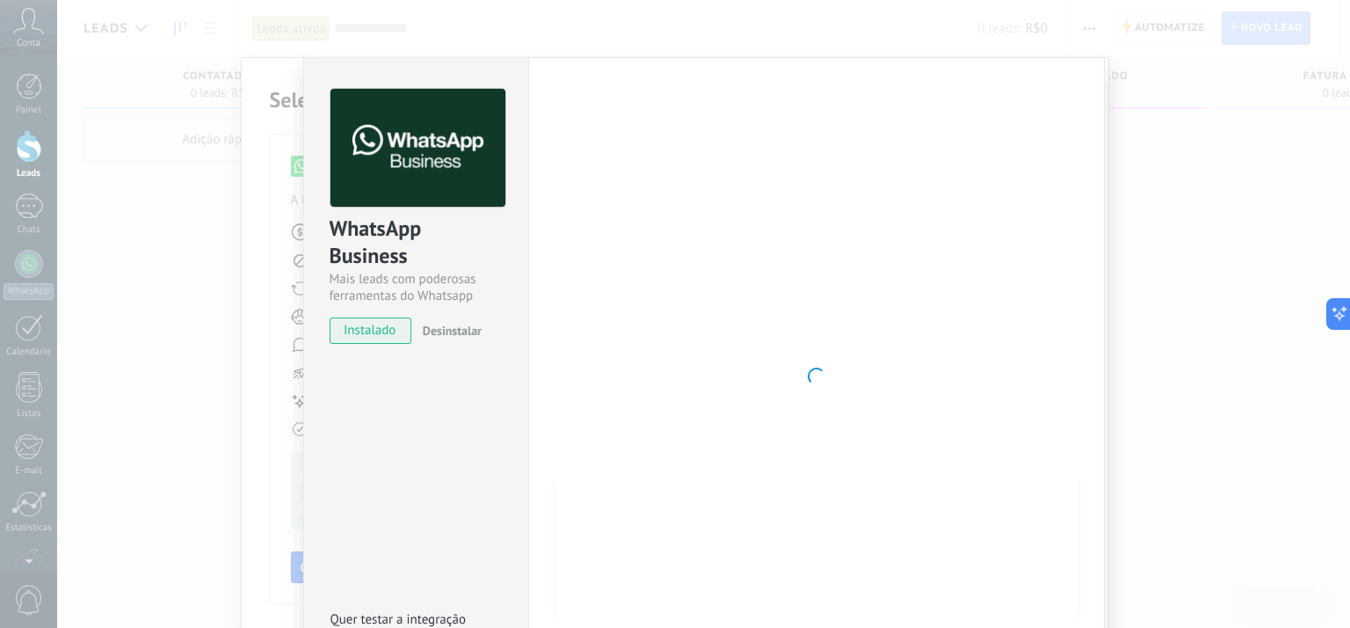
click at [819, 371] on span at bounding box center [817, 376] width 18 height 18
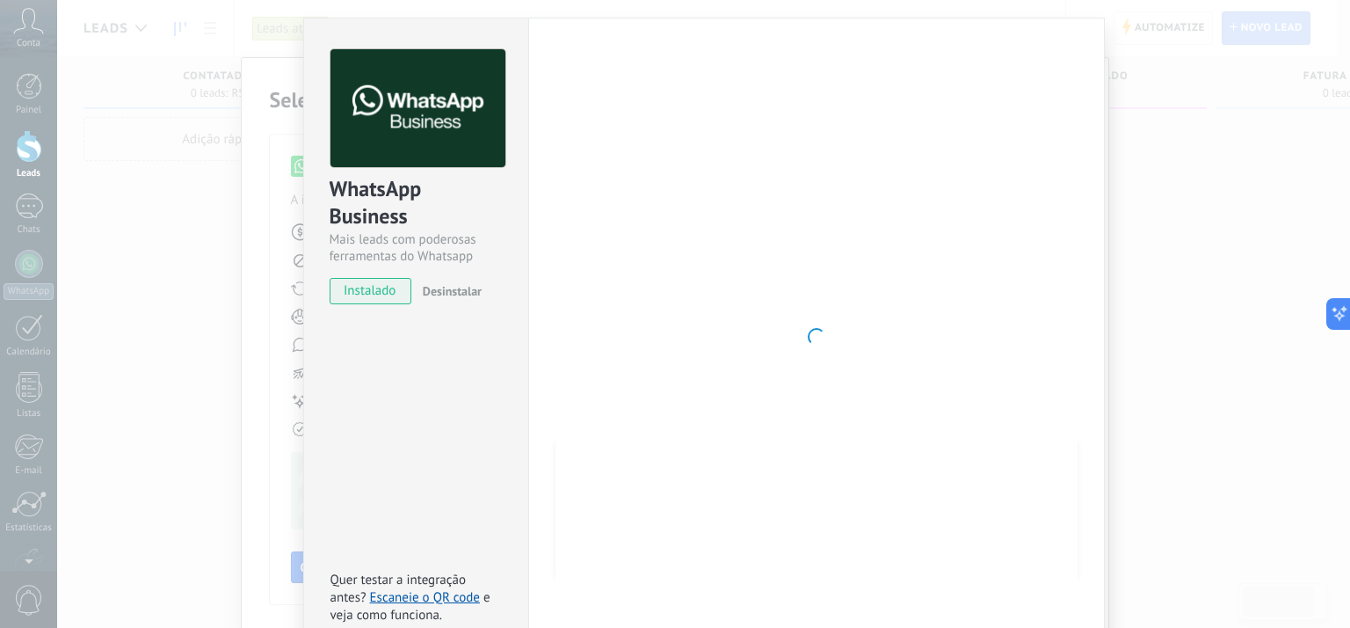
scroll to position [120, 0]
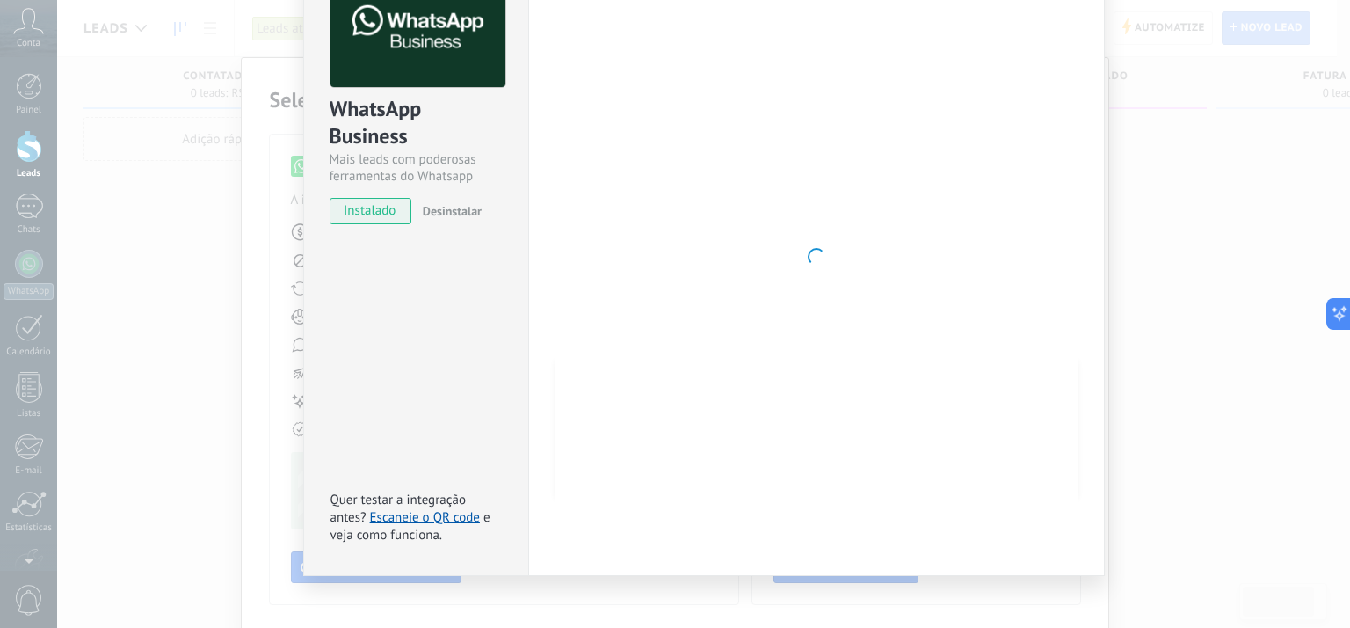
click at [627, 403] on div at bounding box center [816, 256] width 522 height 575
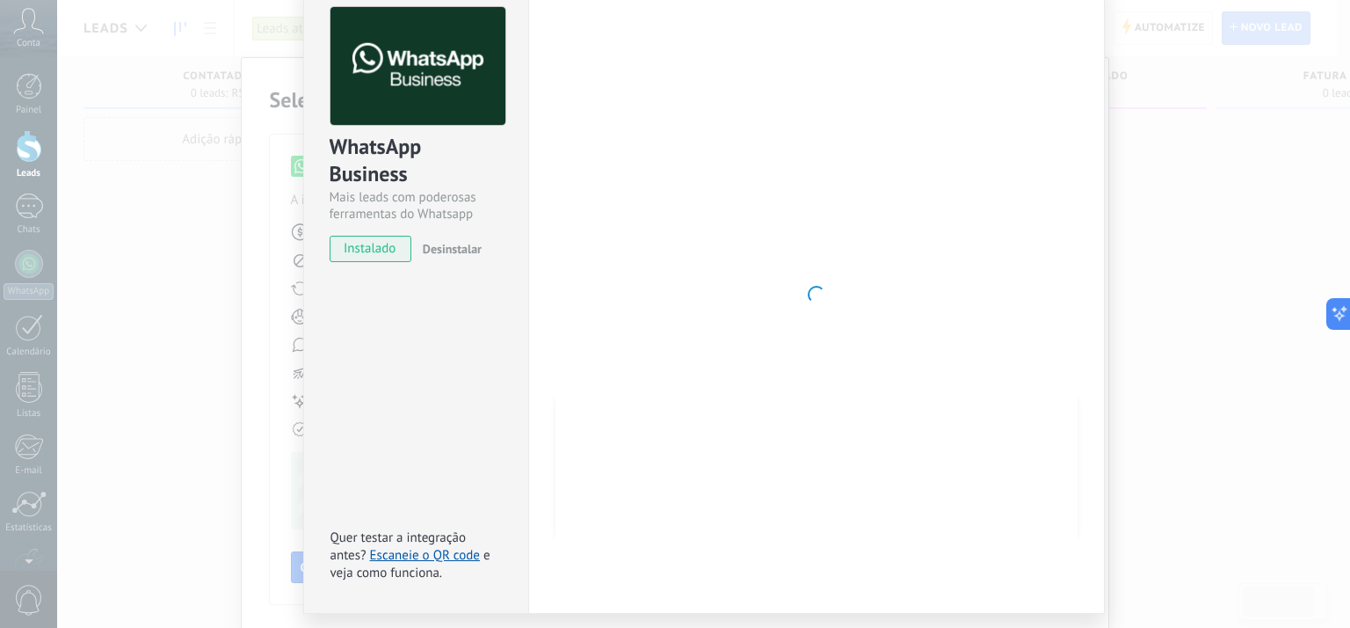
scroll to position [0, 0]
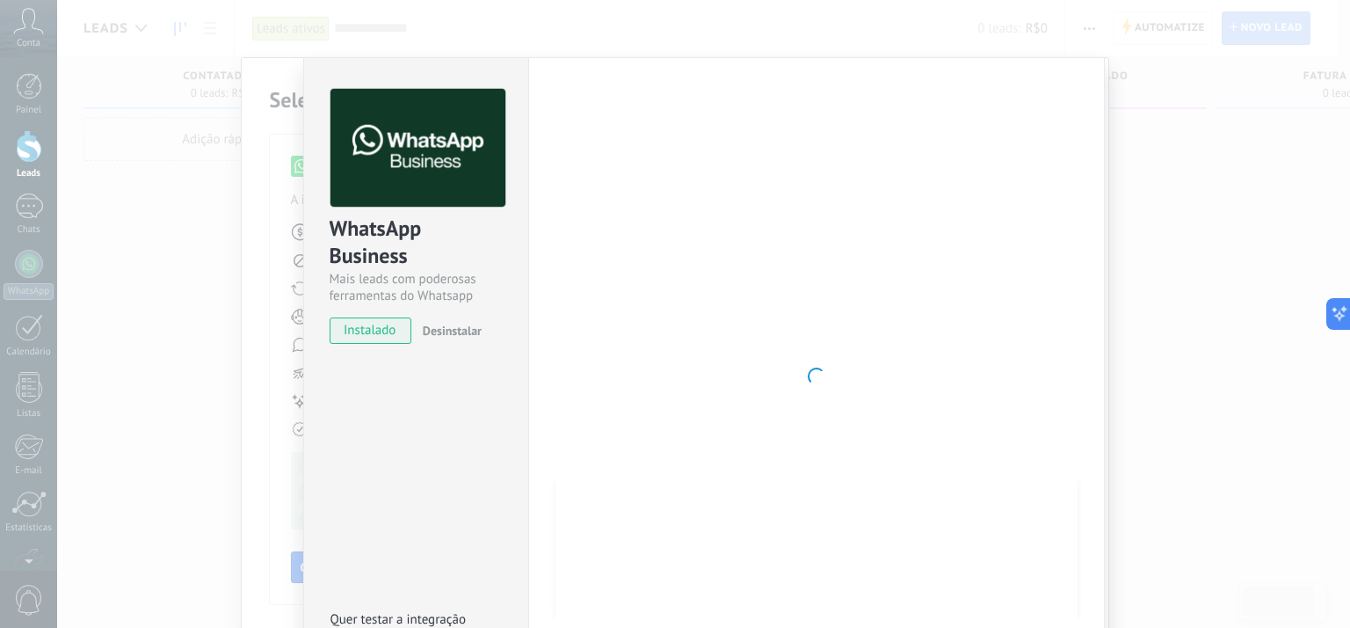
click at [778, 261] on div at bounding box center [816, 376] width 522 height 575
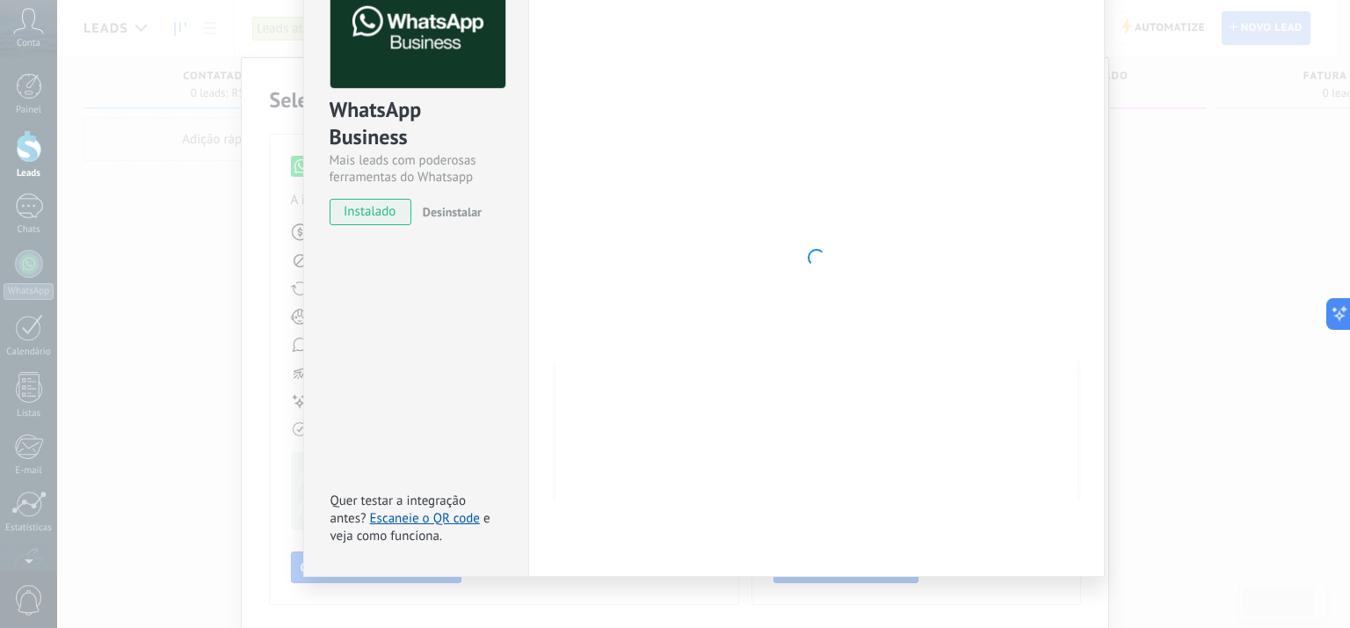
scroll to position [120, 0]
drag, startPoint x: 1193, startPoint y: 337, endPoint x: 1188, endPoint y: 328, distance: 9.8
click at [1190, 333] on div "WhatsApp Business Mais leads com poderosas ferramentas do Whatsapp instalado De…" at bounding box center [703, 314] width 1293 height 628
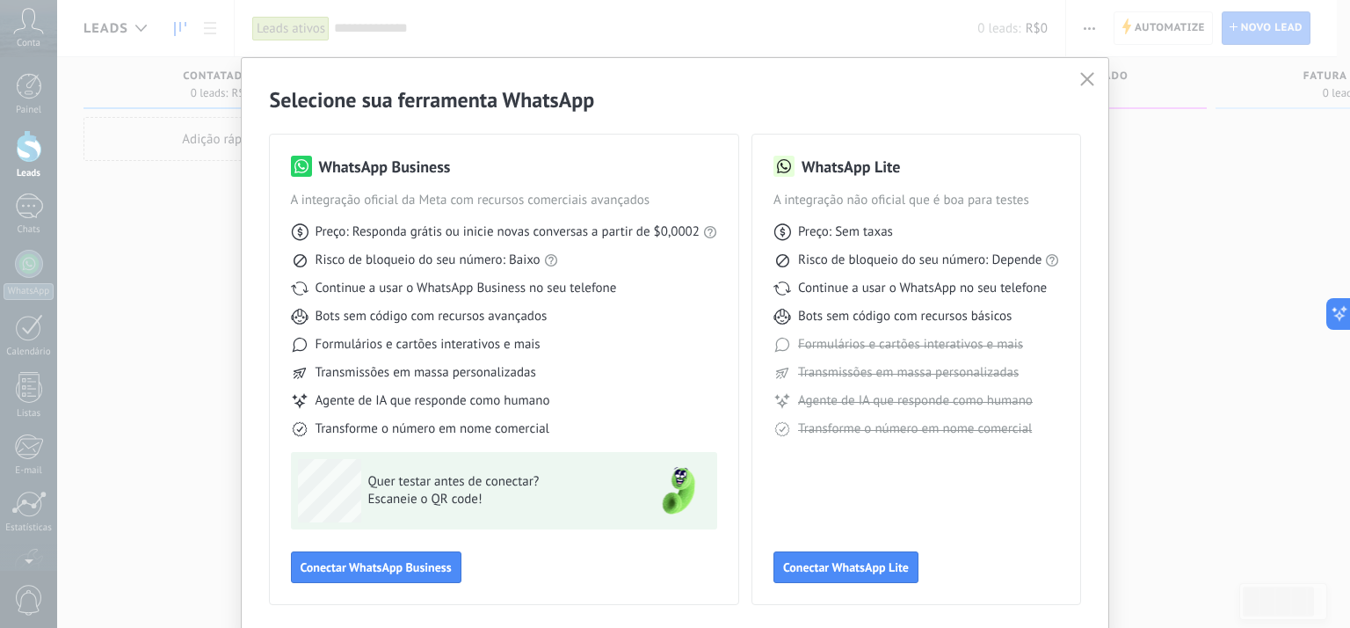
scroll to position [0, 0]
click at [418, 555] on button "Conectar WhatsApp Business" at bounding box center [376, 567] width 171 height 32
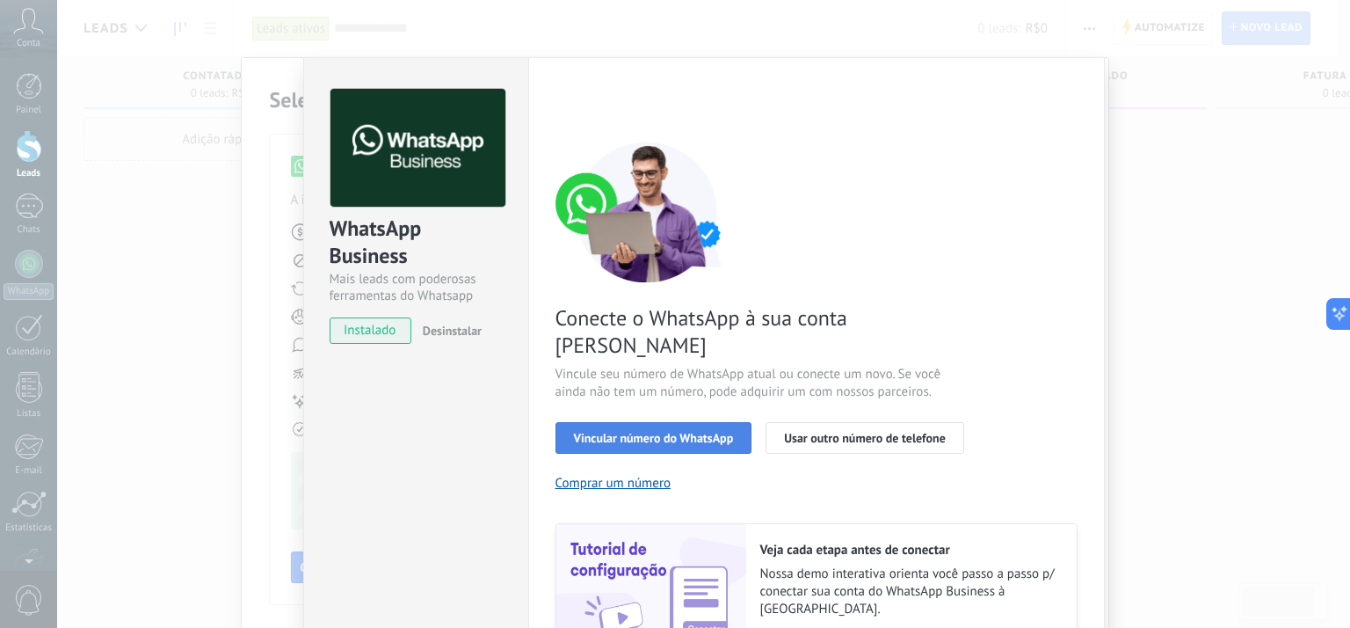
click at [656, 432] on span "Vincular número do WhatsApp" at bounding box center [654, 438] width 160 height 12
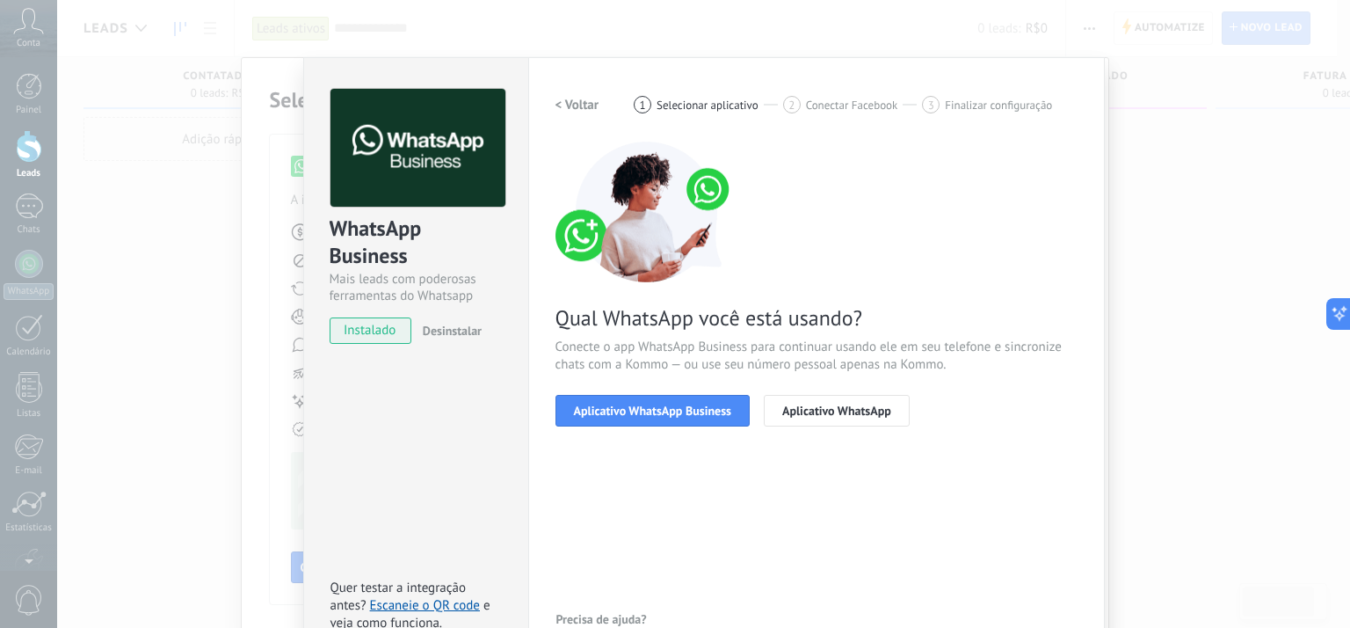
click at [1181, 272] on div "WhatsApp Business Mais leads com poderosas ferramentas do Whatsapp instalado De…" at bounding box center [703, 314] width 1293 height 628
